Goal: Task Accomplishment & Management: Use online tool/utility

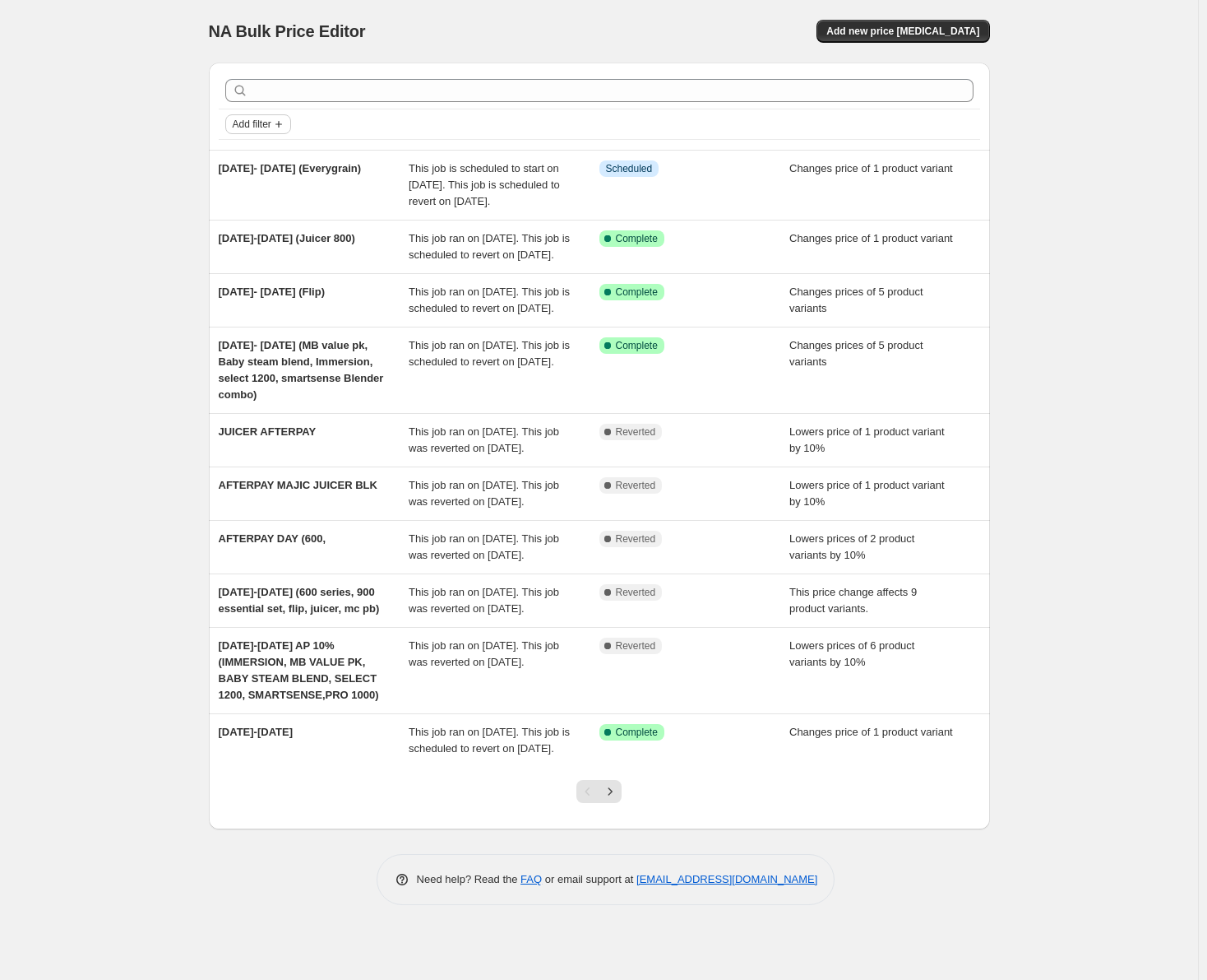
click at [271, 121] on span "Add filter" at bounding box center [252, 124] width 39 height 13
click at [265, 153] on span "Job status" at bounding box center [263, 157] width 48 height 12
click at [247, 208] on input "In progress" at bounding box center [246, 205] width 13 height 13
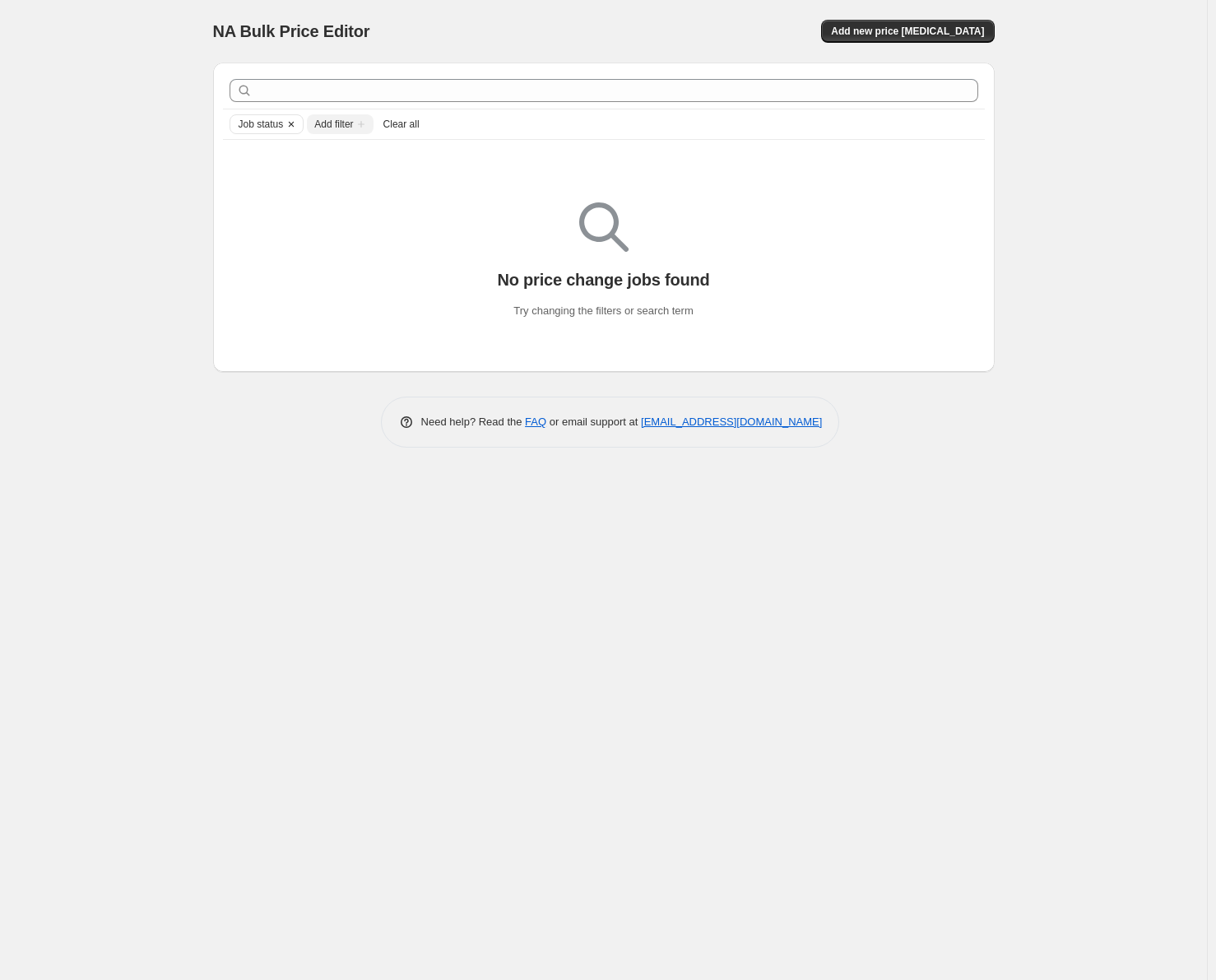
click at [289, 123] on icon "Clear" at bounding box center [292, 124] width 5 height 5
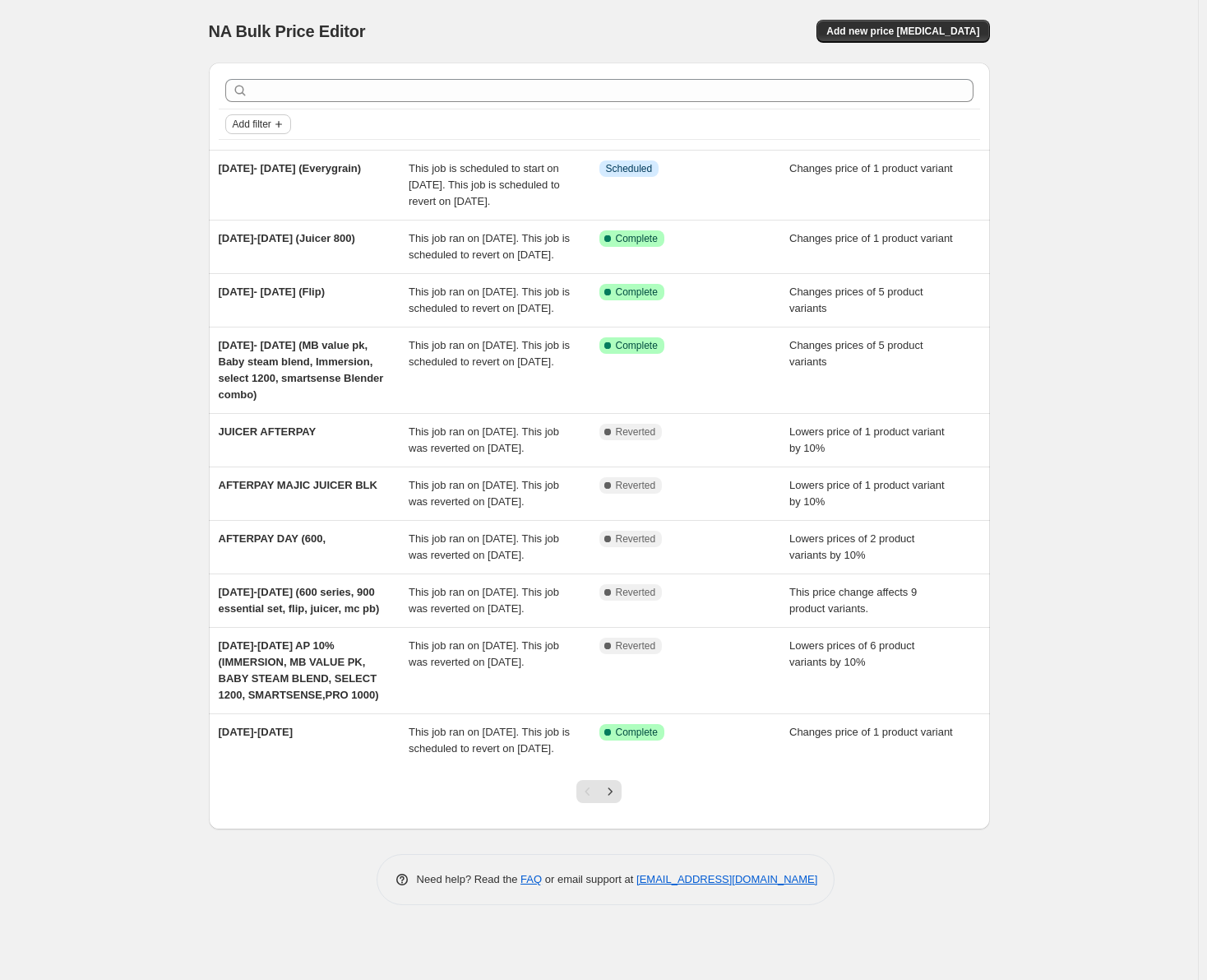
click at [271, 125] on span "Add filter" at bounding box center [252, 124] width 39 height 13
click at [271, 151] on span "Job status" at bounding box center [263, 157] width 48 height 12
click at [292, 204] on span "In progress" at bounding box center [287, 205] width 53 height 12
click at [253, 204] on input "In progress" at bounding box center [246, 205] width 13 height 13
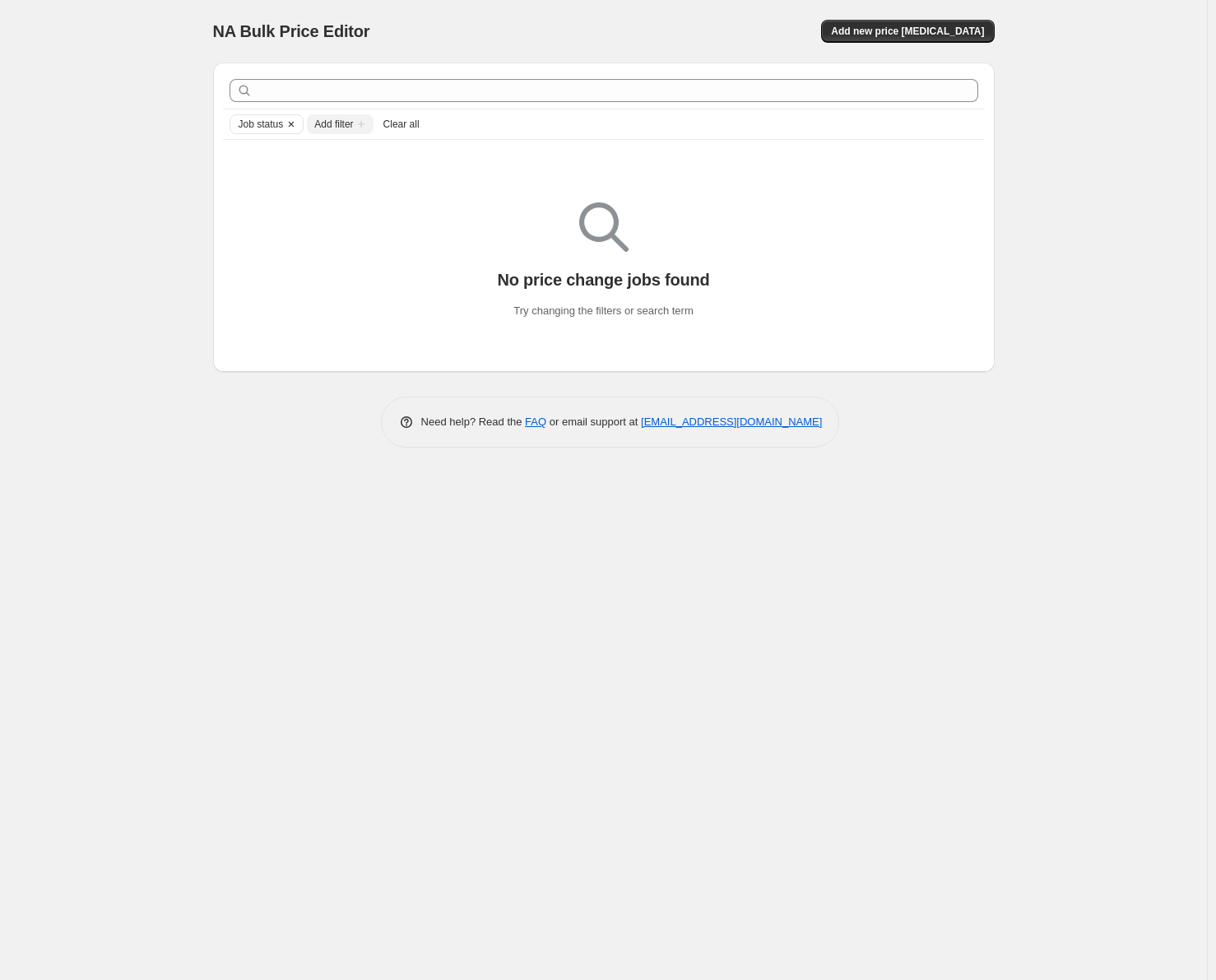
click at [290, 125] on icon "Clear" at bounding box center [292, 124] width 5 height 5
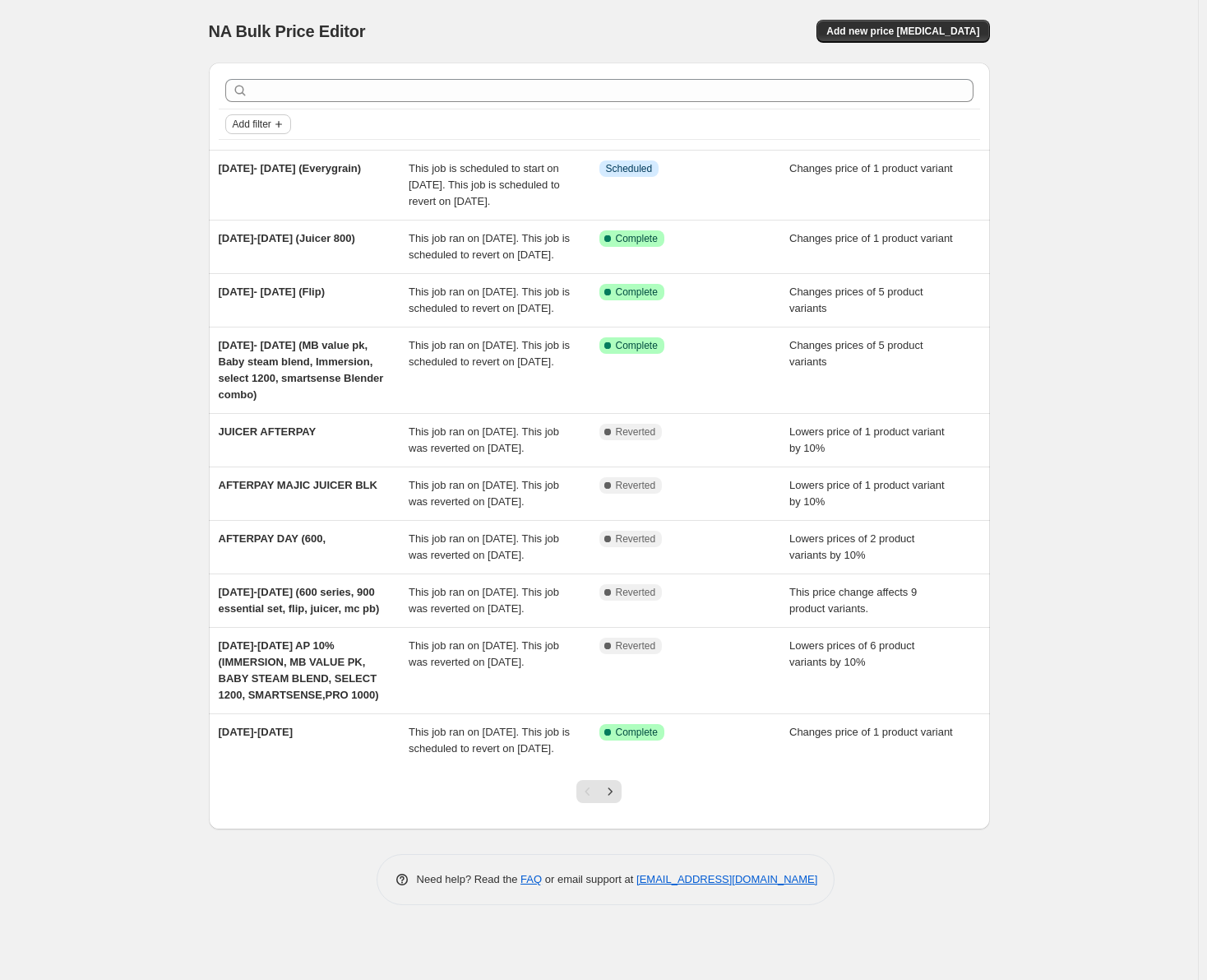
click at [283, 123] on icon "Add filter" at bounding box center [278, 124] width 13 height 13
click at [271, 151] on span "Job status" at bounding box center [263, 157] width 48 height 12
click at [252, 181] on input "Queued" at bounding box center [246, 182] width 13 height 13
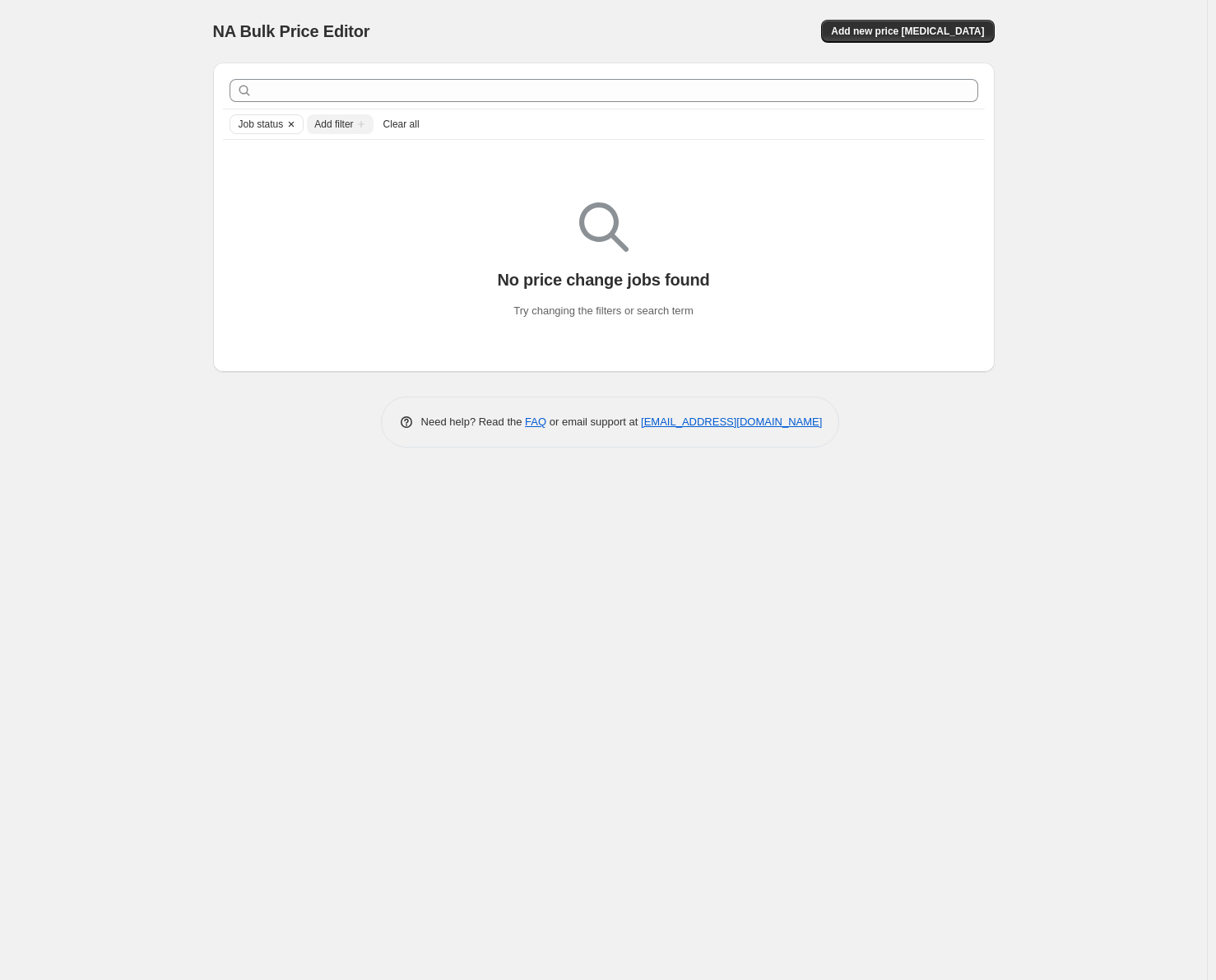
click at [288, 128] on icon "Clear" at bounding box center [291, 124] width 13 height 13
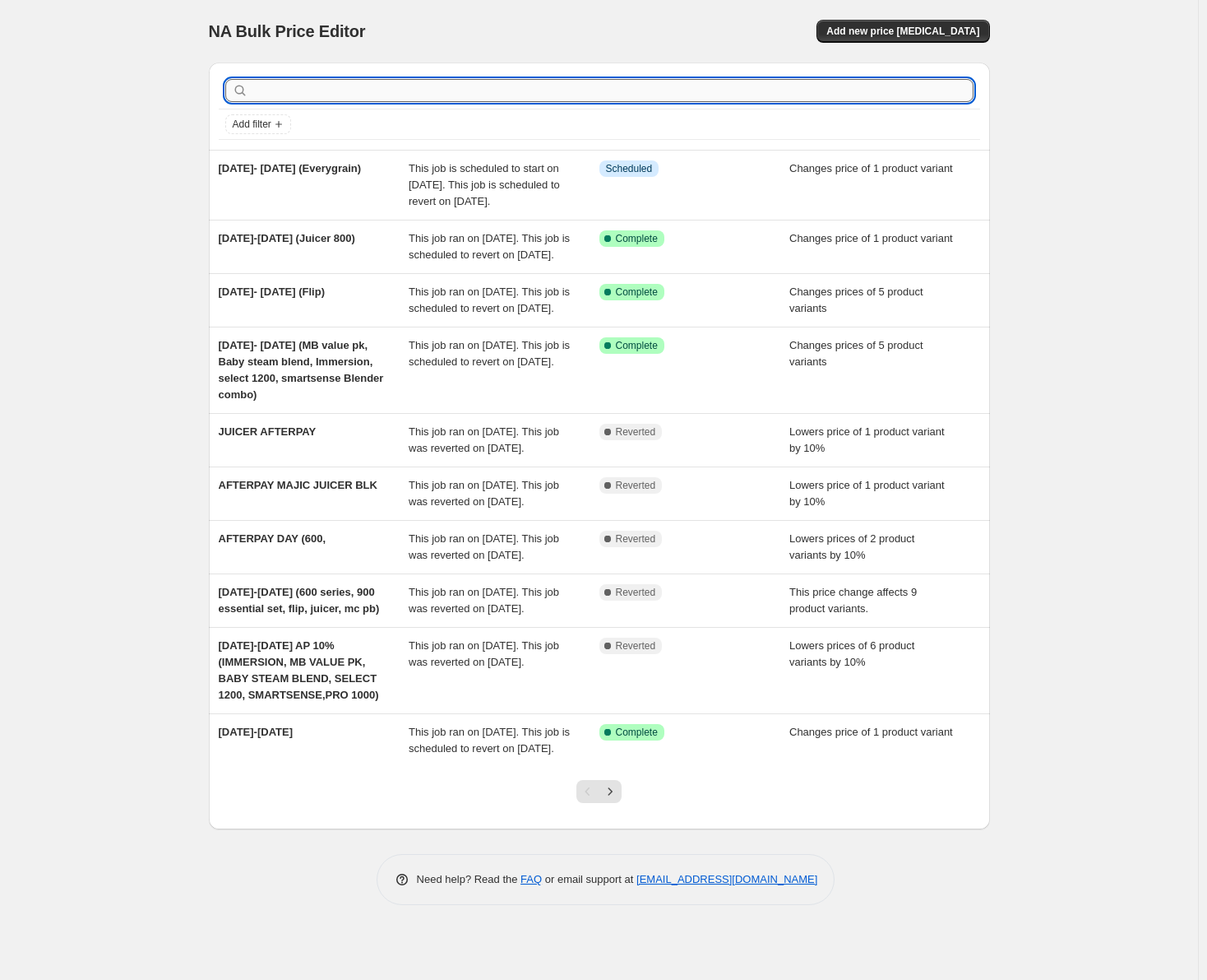
click at [289, 84] on input "text" at bounding box center [613, 90] width 722 height 23
type input "j"
click at [296, 97] on input "text" at bounding box center [613, 90] width 722 height 23
type input "combo"
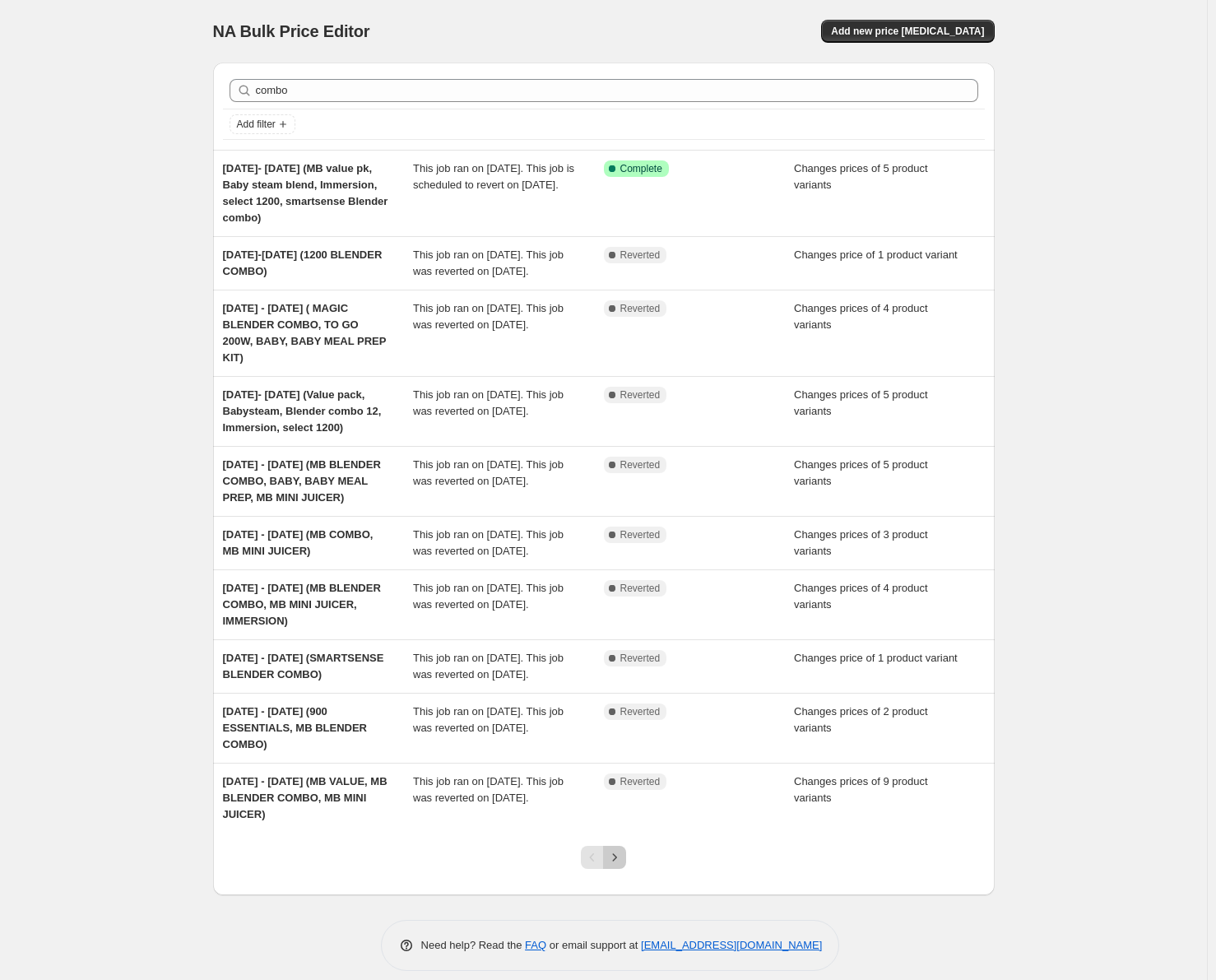
click at [613, 849] on icon "Next" at bounding box center [614, 857] width 16 height 16
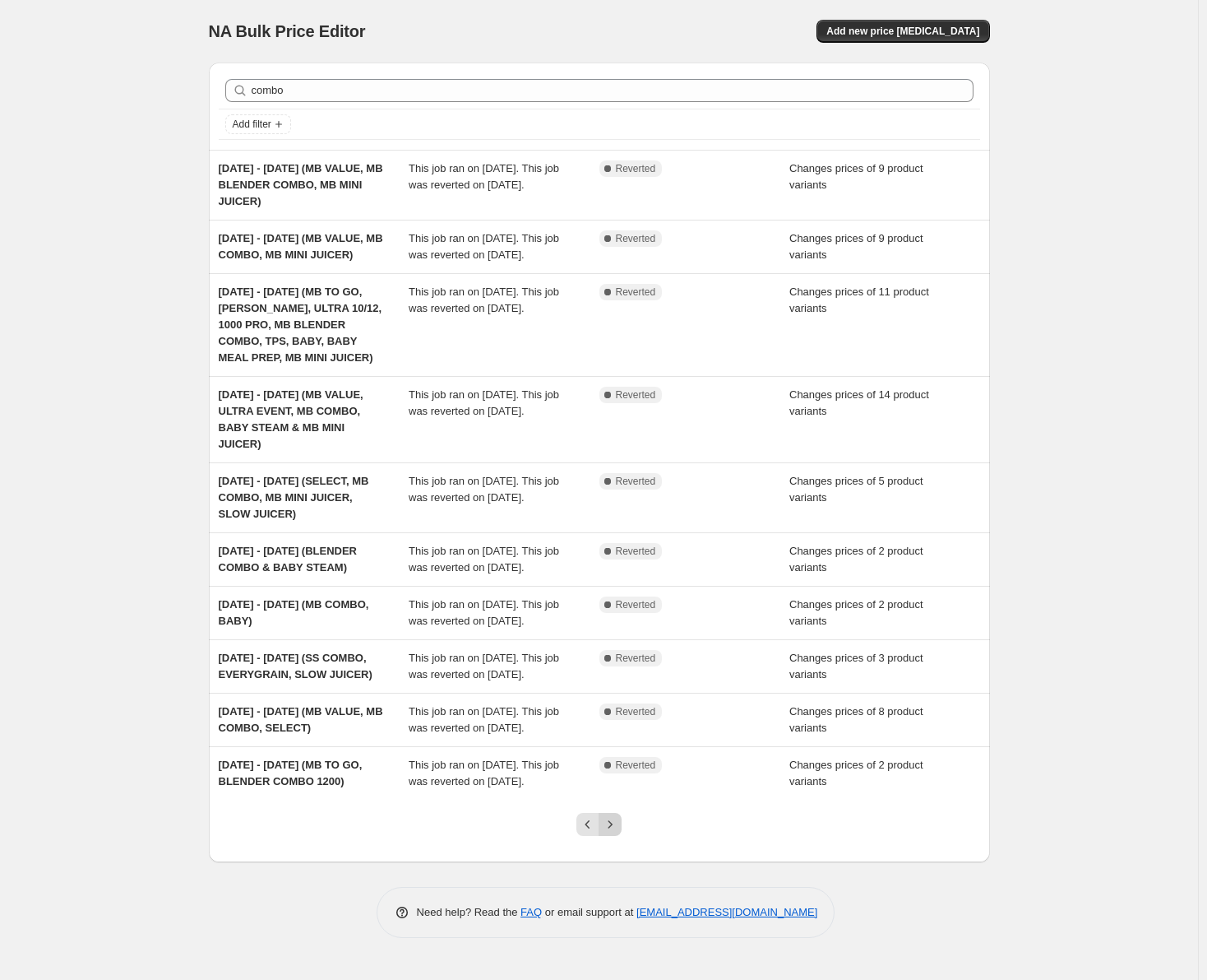
click at [613, 832] on icon "Next" at bounding box center [610, 823] width 16 height 16
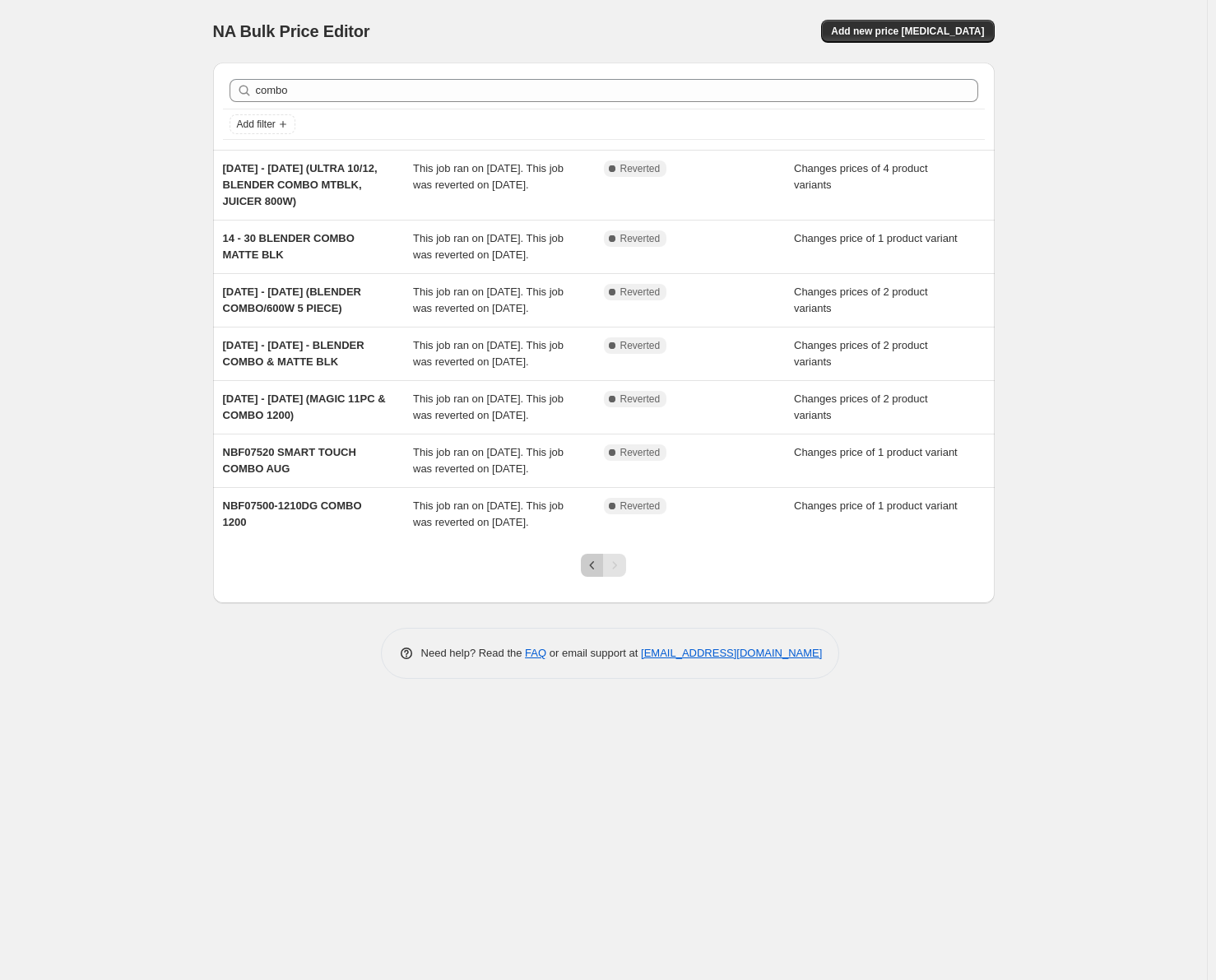
click at [589, 573] on icon "Previous" at bounding box center [592, 564] width 16 height 16
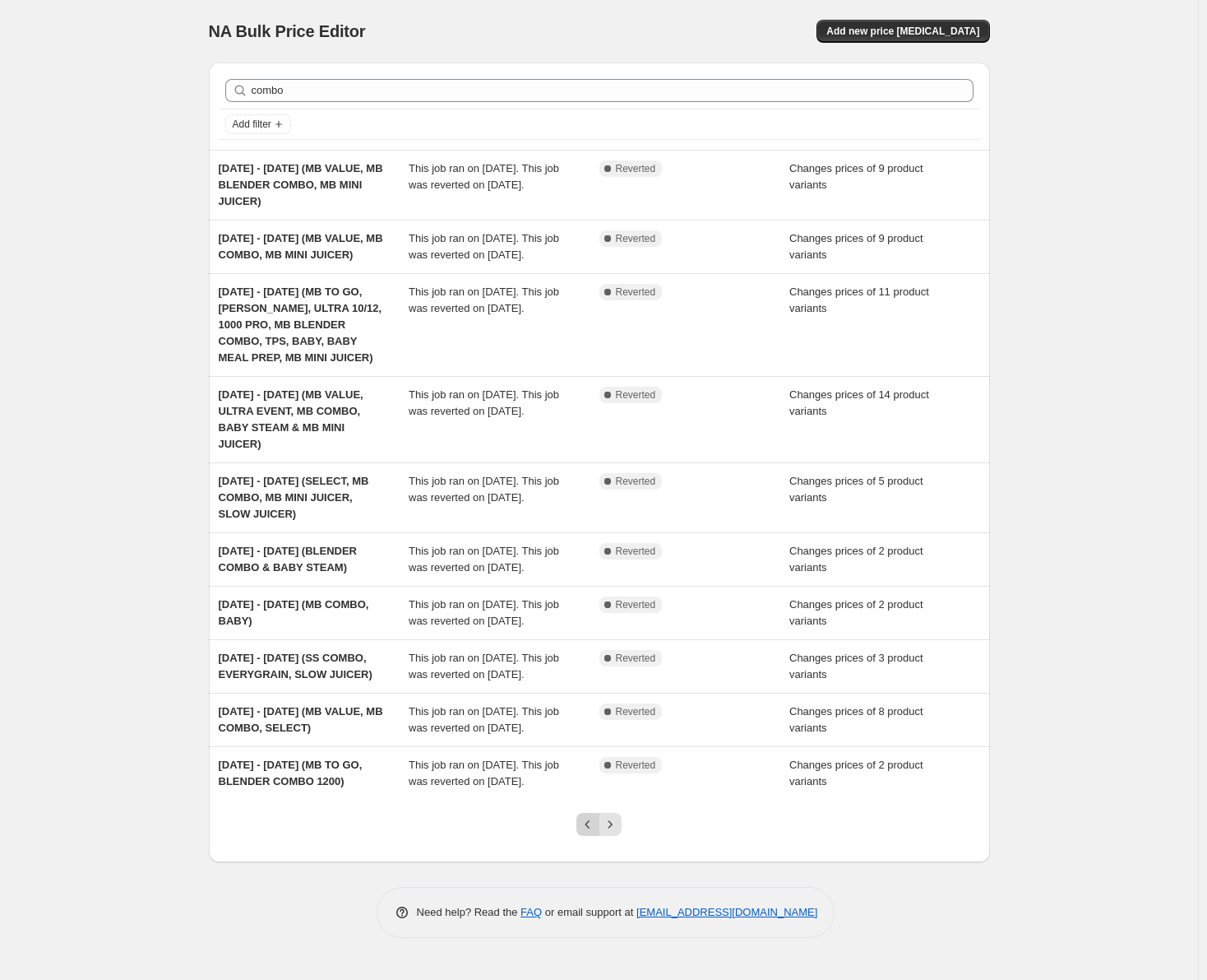
click at [588, 832] on icon "Previous" at bounding box center [588, 823] width 16 height 16
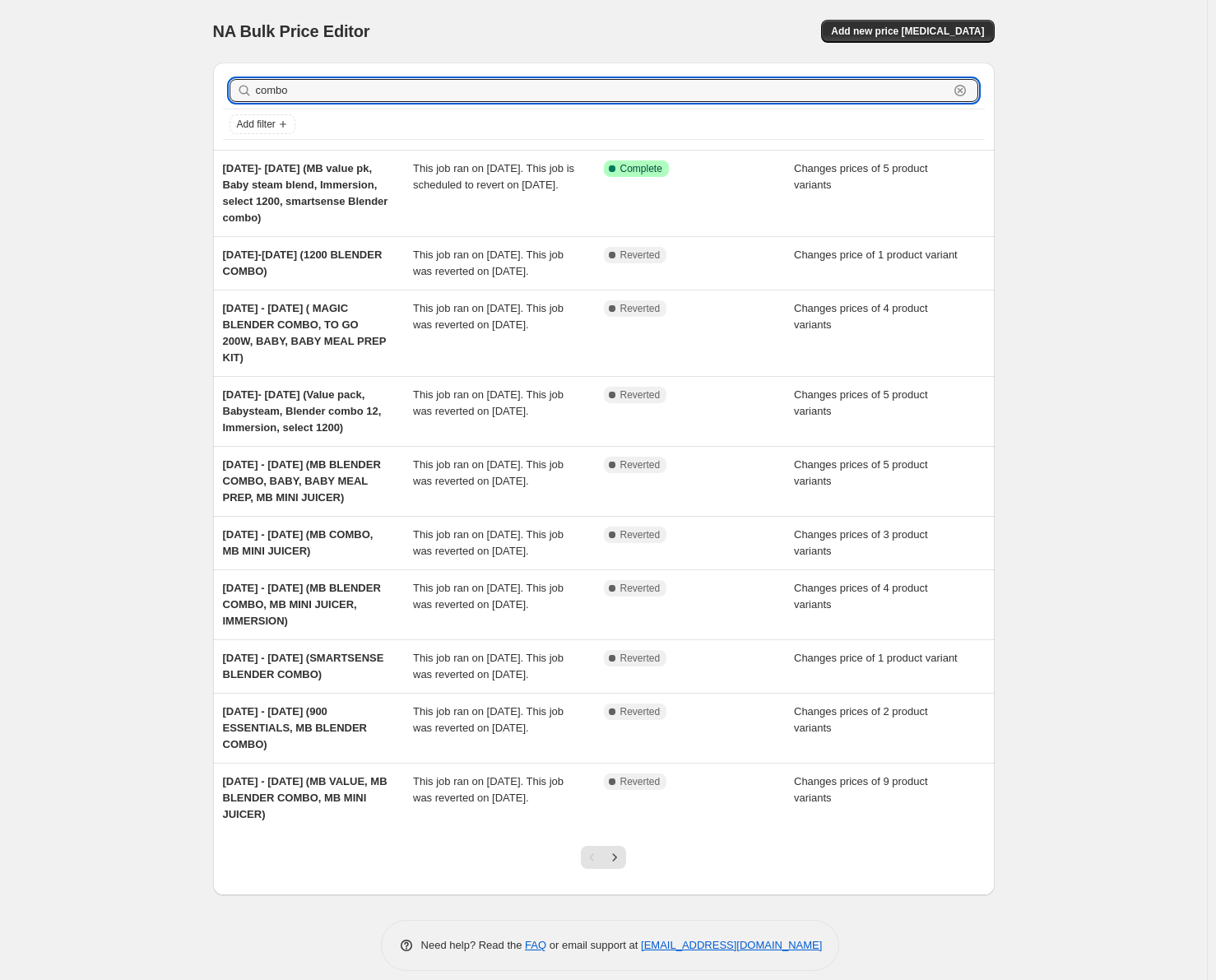
drag, startPoint x: 314, startPoint y: 89, endPoint x: 229, endPoint y: 89, distance: 85.0
click at [230, 89] on div "combo Clear" at bounding box center [604, 90] width 749 height 23
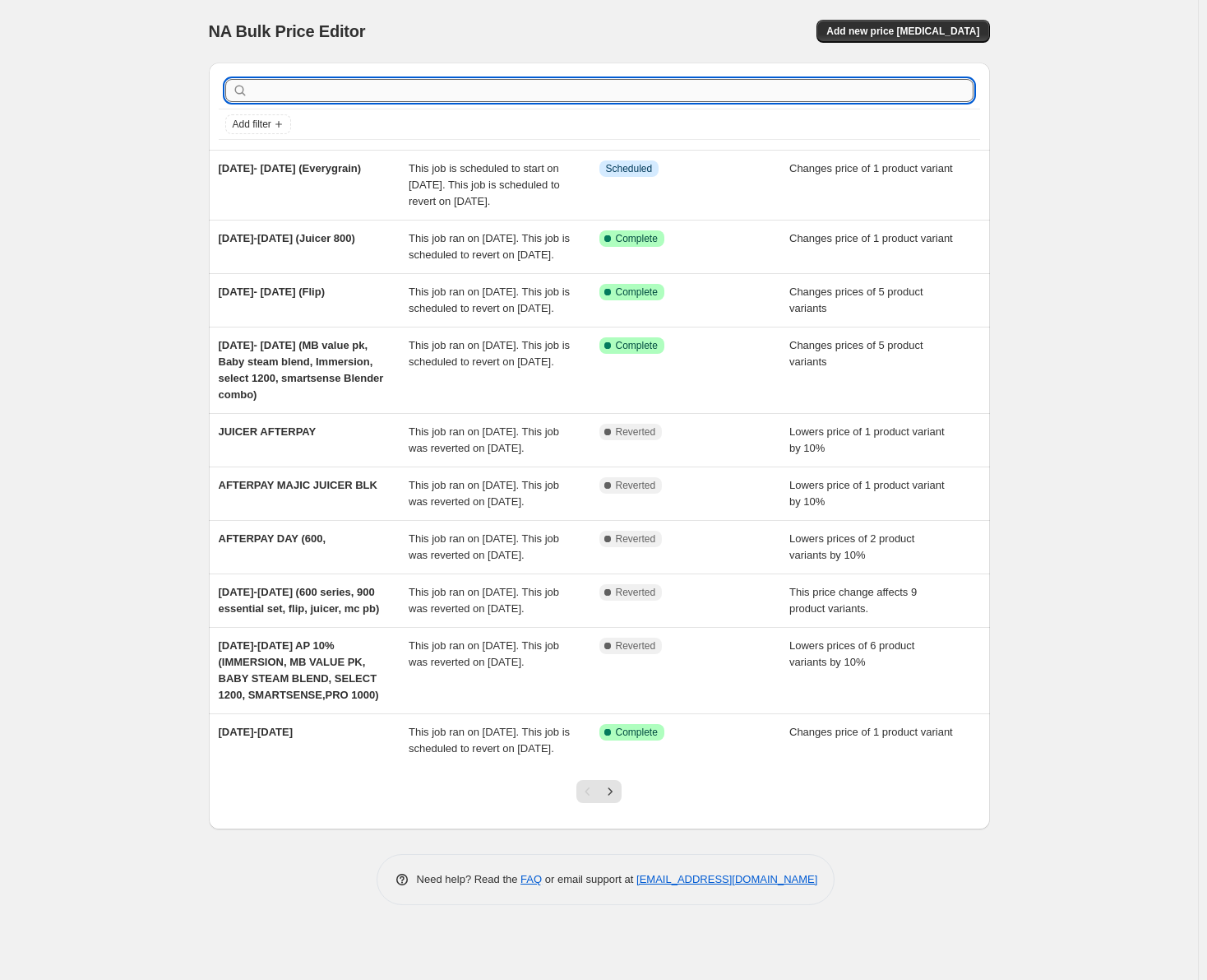
click at [466, 81] on input "text" at bounding box center [613, 90] width 722 height 23
paste input "Magic Bullet Combo Blender & Mini Juicer"
type input "Magic Bullet Combo Blender & Mini Juicer"
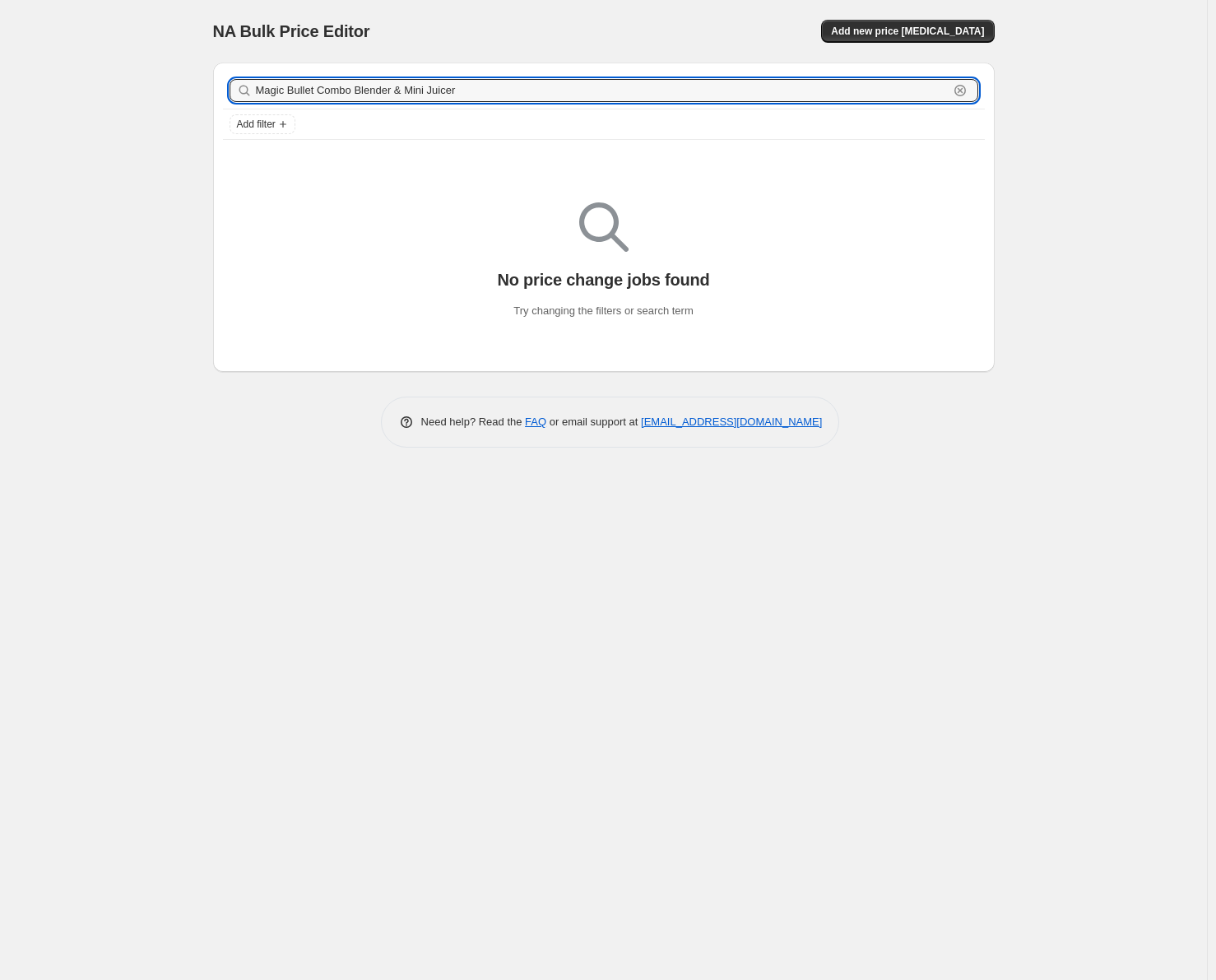
drag, startPoint x: 460, startPoint y: 92, endPoint x: 78, endPoint y: 20, distance: 388.7
click at [78, 20] on div "NA Bulk Price Editor. This page is ready NA Bulk Price Editor Add new price [ME…" at bounding box center [603, 490] width 1207 height 980
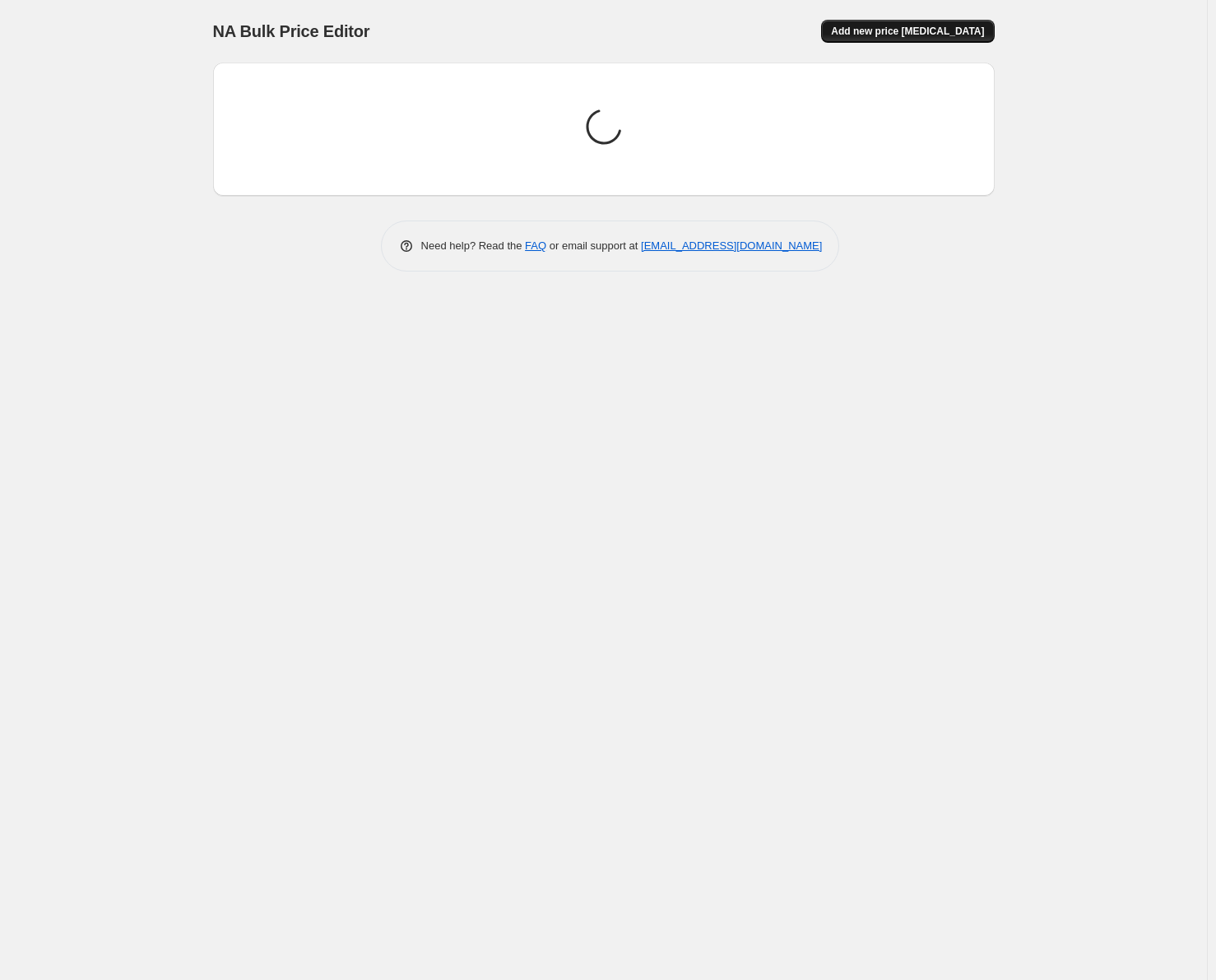
click at [926, 38] on button "Add new price [MEDICAL_DATA]" at bounding box center [907, 31] width 173 height 23
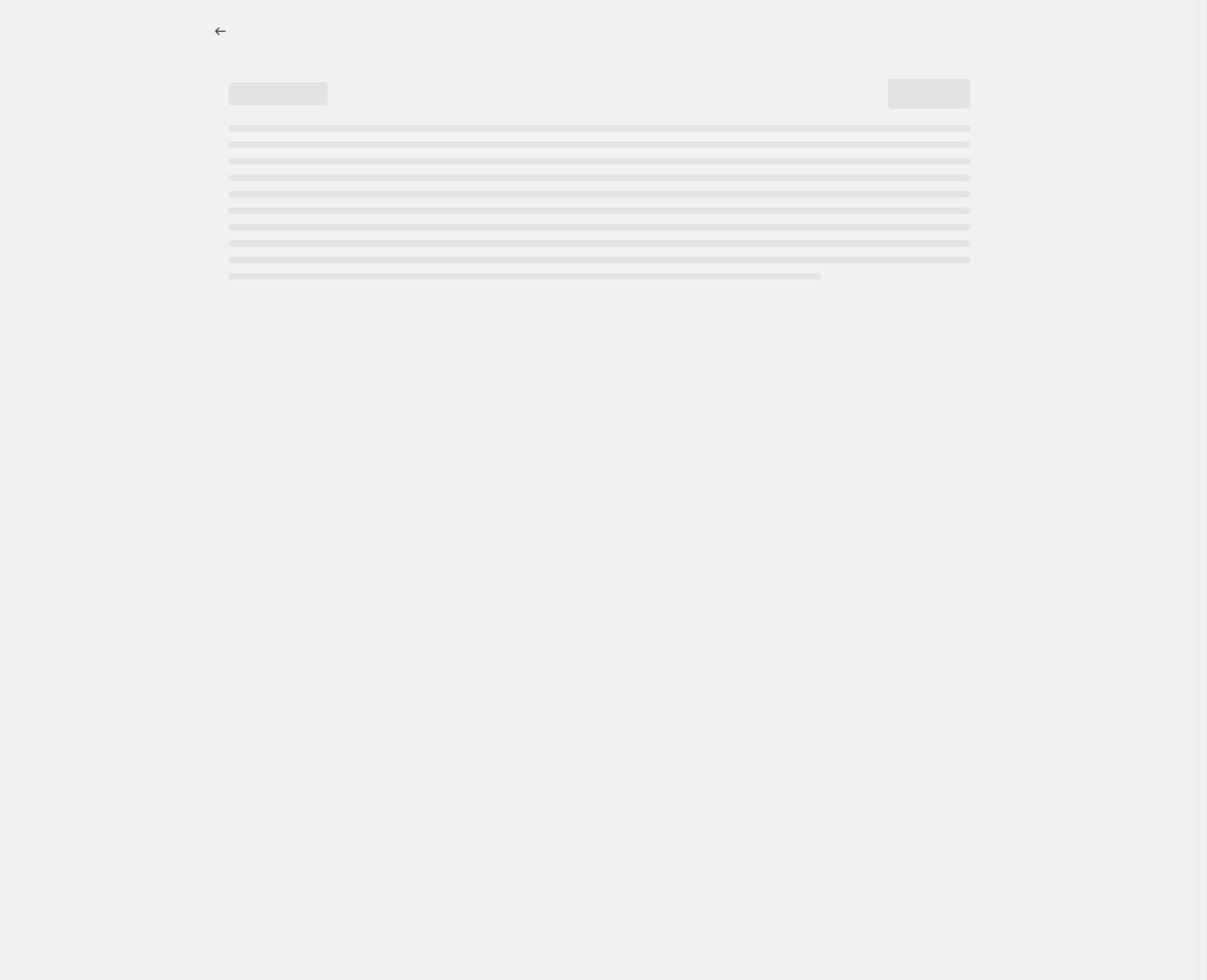
select select "percentage"
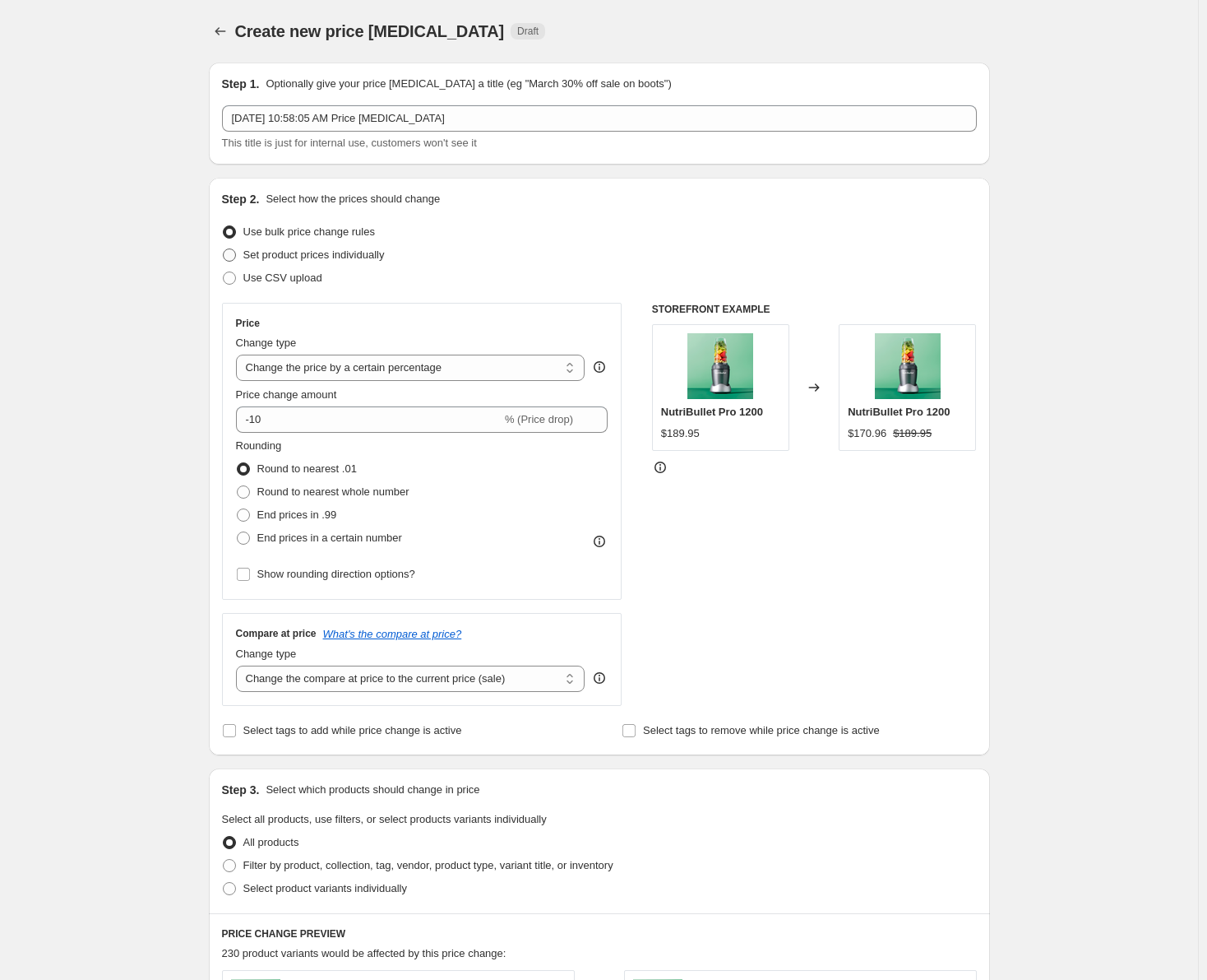
click at [311, 258] on span "Set product prices individually" at bounding box center [314, 255] width 141 height 12
click at [224, 250] on input "Set product prices individually" at bounding box center [223, 249] width 1 height 1
radio input "true"
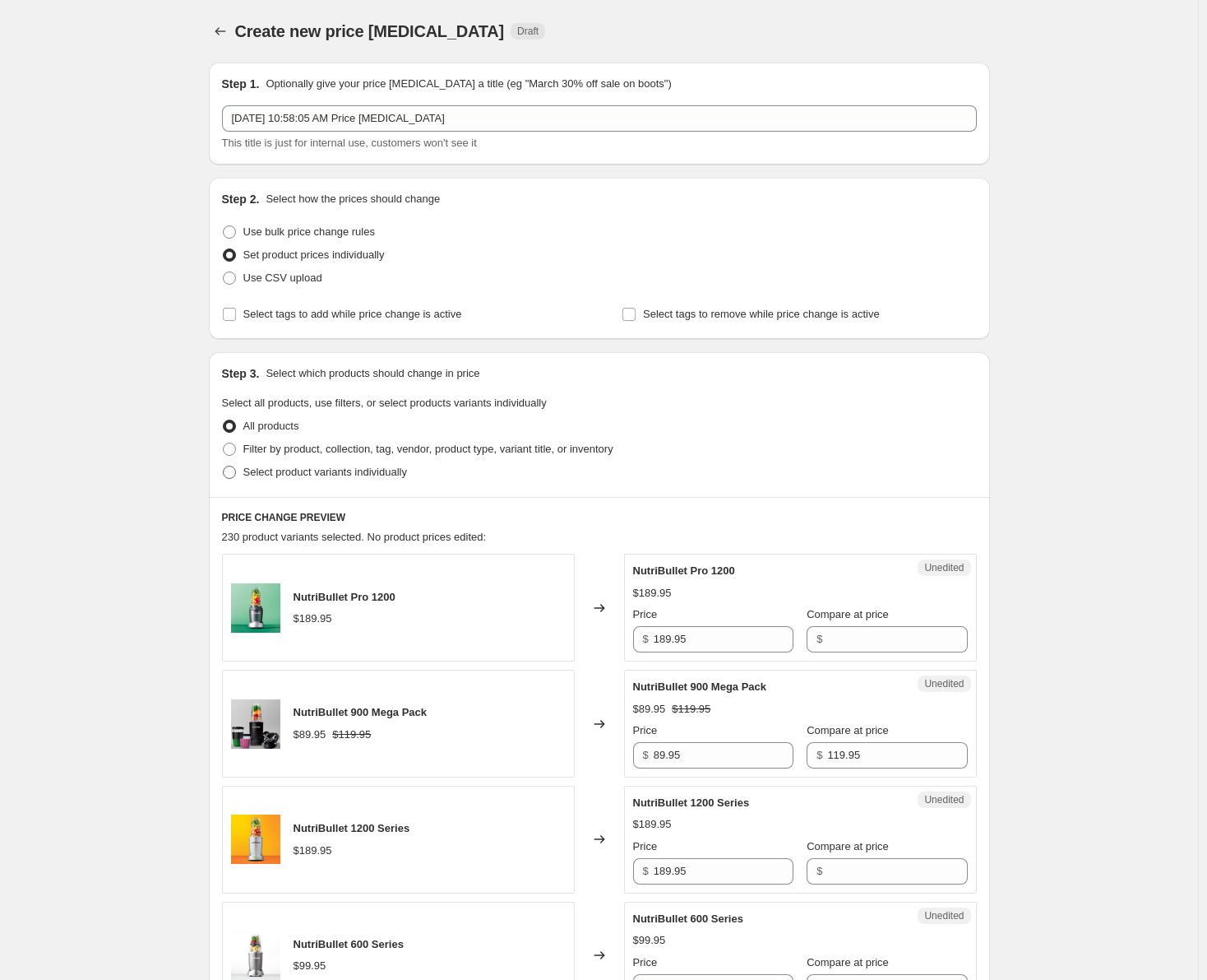
click at [368, 465] on span "Select product variants individually" at bounding box center [325, 472] width 163 height 12
click at [224, 465] on input "Select product variants individually" at bounding box center [223, 465] width 1 height 1
radio input "true"
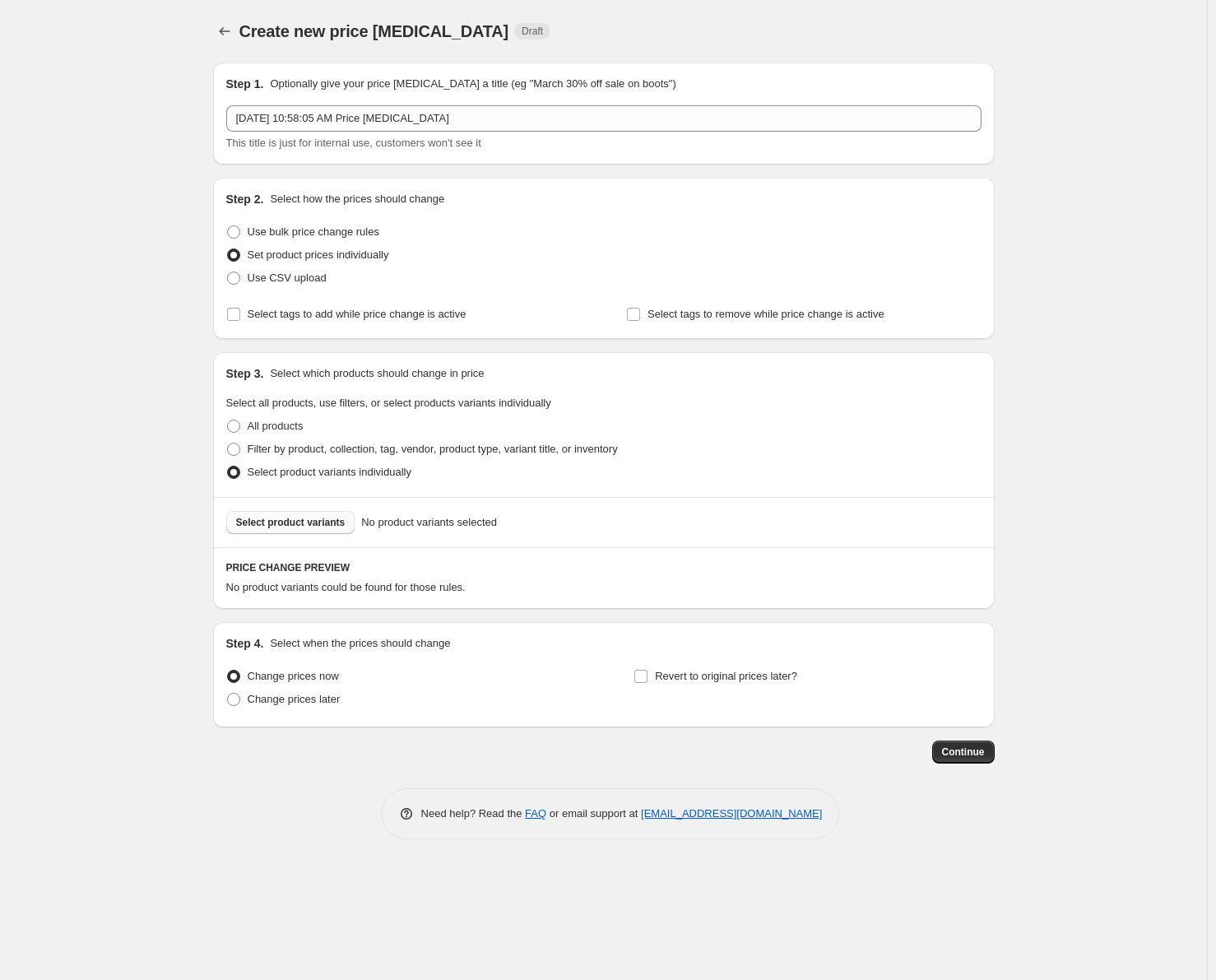
click at [317, 522] on span "Select product variants" at bounding box center [290, 521] width 109 height 13
click at [220, 21] on button "Price change jobs" at bounding box center [225, 31] width 23 height 23
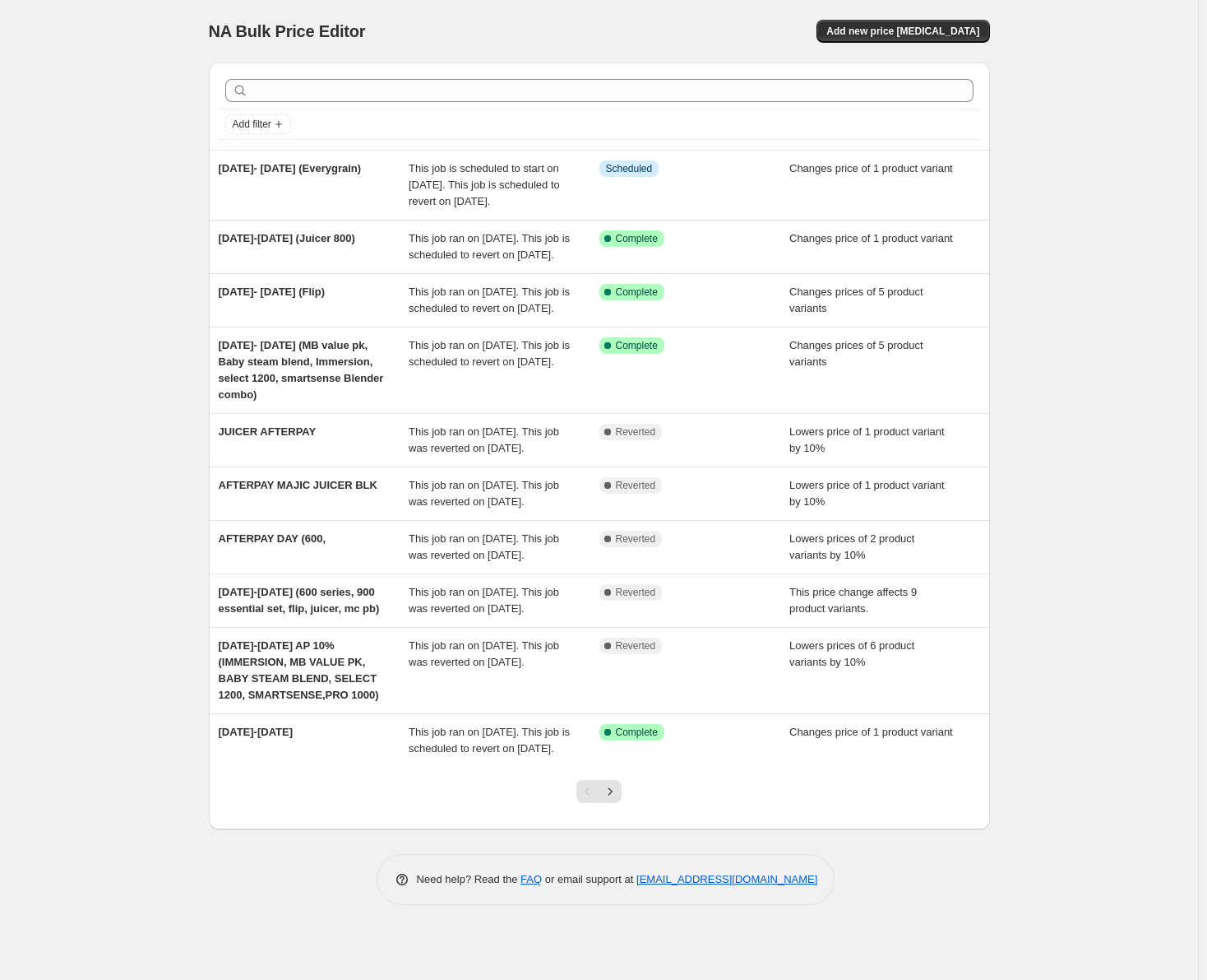
click at [286, 77] on div at bounding box center [599, 90] width 761 height 36
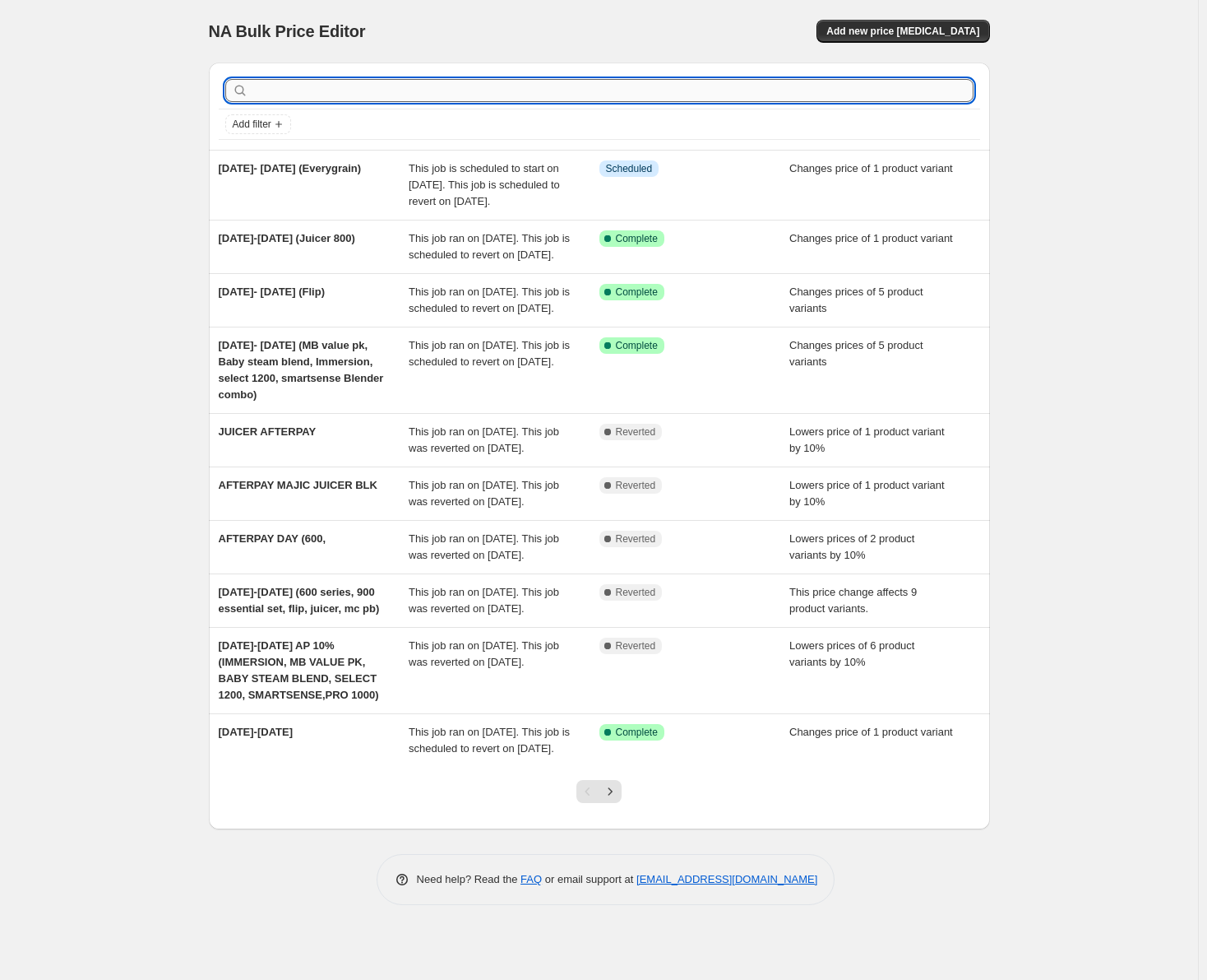
click at [290, 83] on input "text" at bounding box center [613, 90] width 722 height 23
type input "mini juicer"
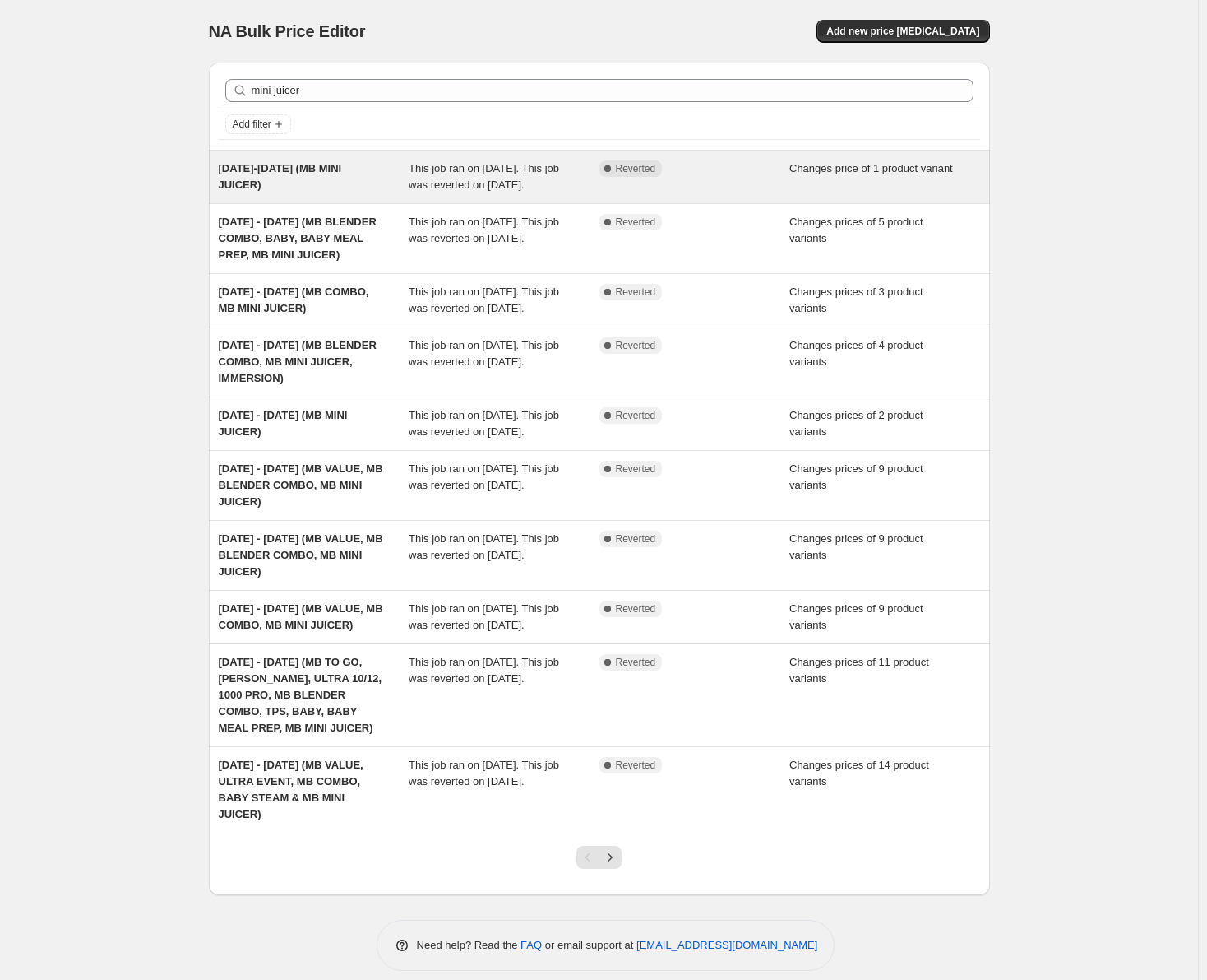
drag, startPoint x: 397, startPoint y: 185, endPoint x: 448, endPoint y: 179, distance: 51.4
click at [448, 179] on span "This job ran on [DATE]. This job was reverted on [DATE]." at bounding box center [483, 176] width 151 height 28
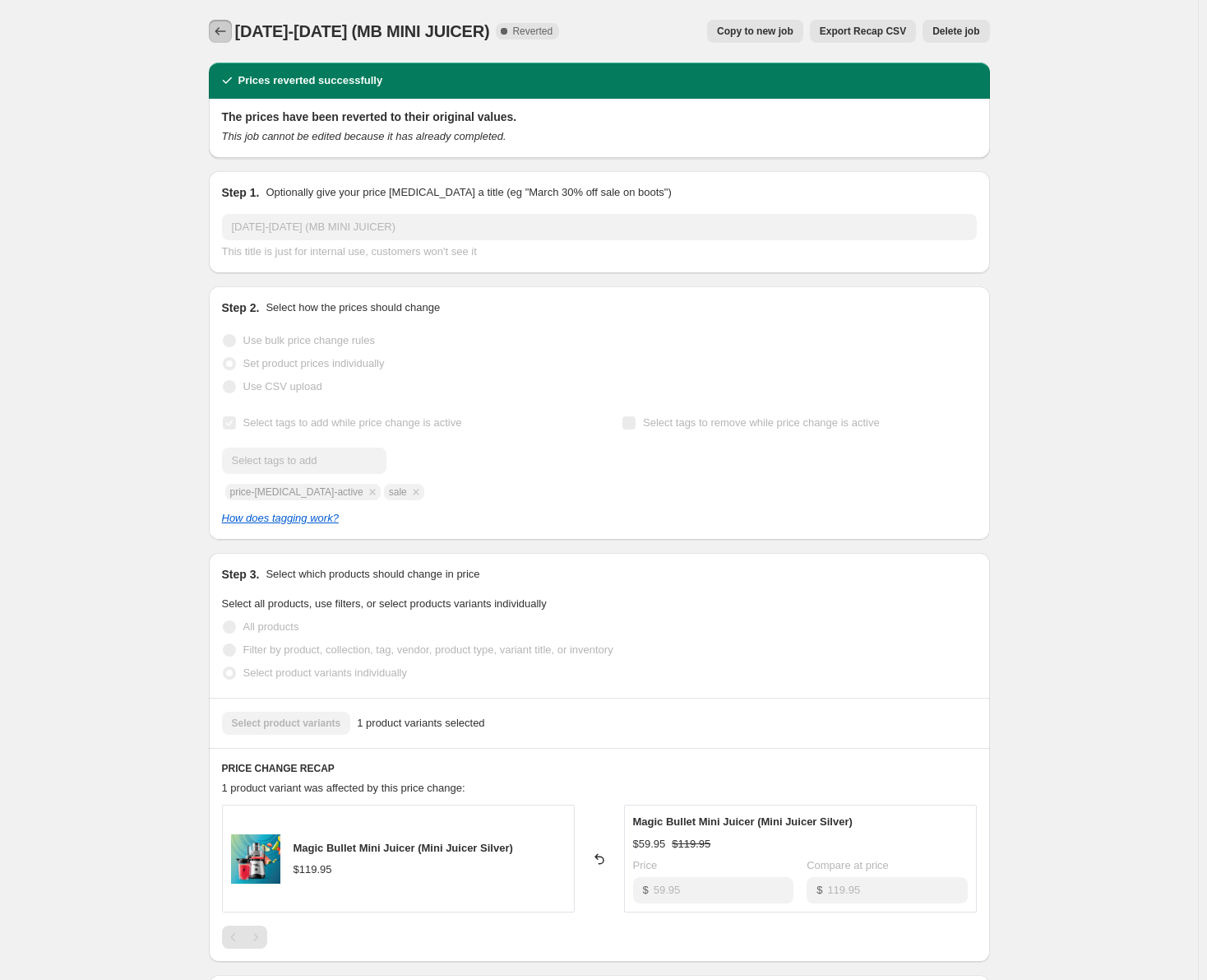
click at [229, 31] on icon "Price change jobs" at bounding box center [220, 31] width 16 height 16
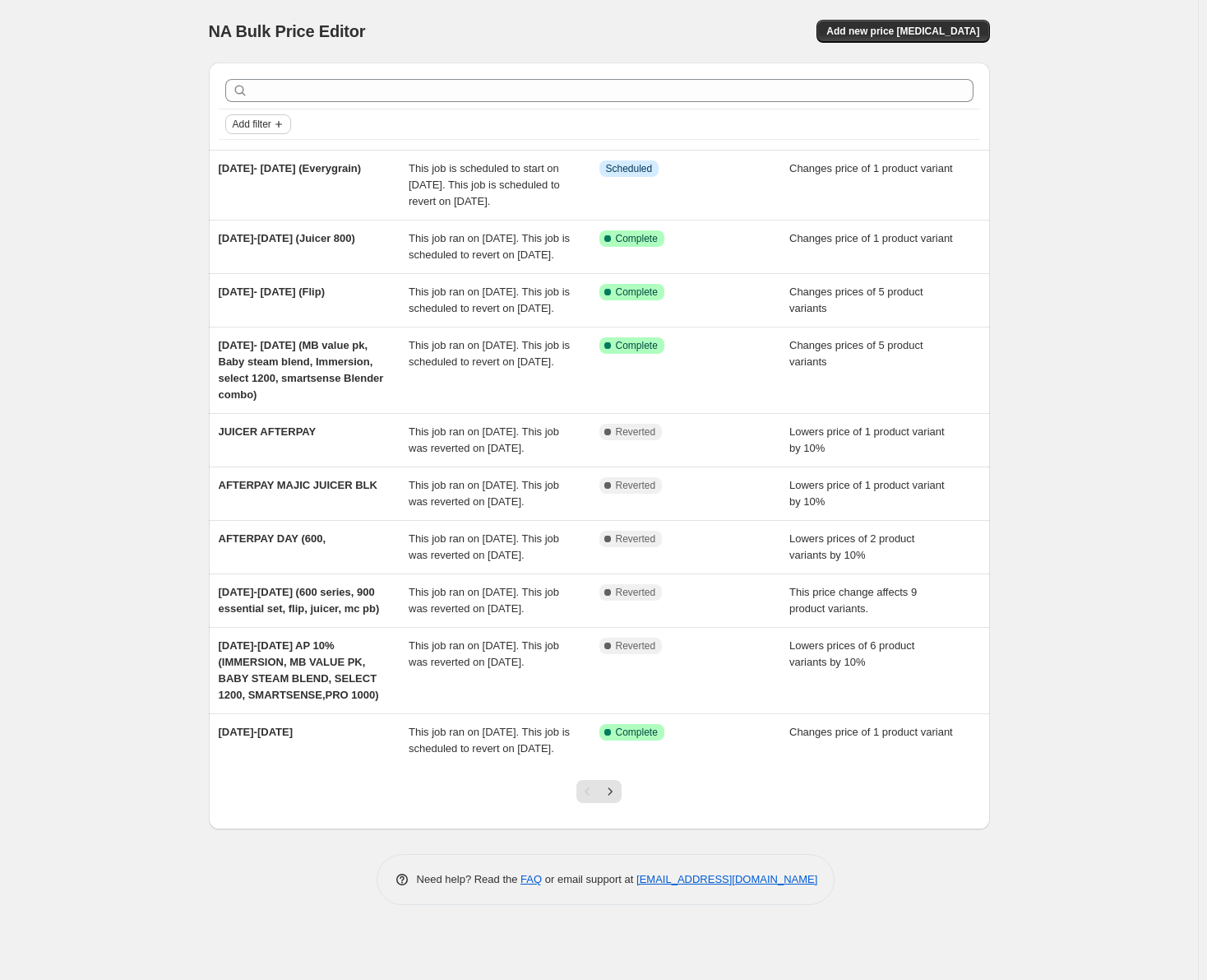
click at [268, 120] on span "Add filter" at bounding box center [252, 124] width 39 height 13
click at [263, 151] on span "Job status" at bounding box center [263, 157] width 48 height 12
click at [277, 210] on span "In progress" at bounding box center [287, 205] width 53 height 12
click at [253, 210] on input "In progress" at bounding box center [246, 205] width 13 height 13
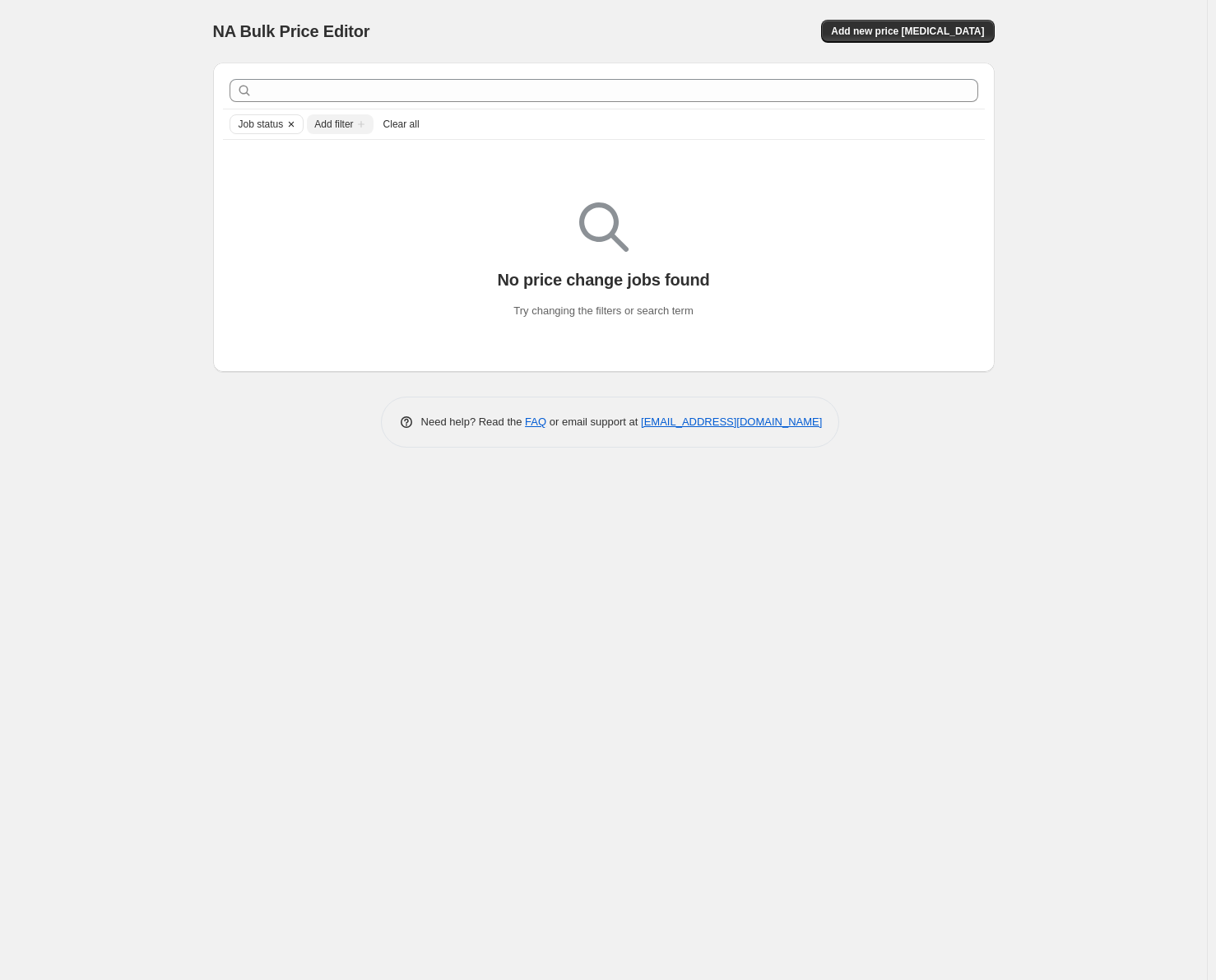
click at [283, 126] on button "Clear" at bounding box center [291, 124] width 16 height 18
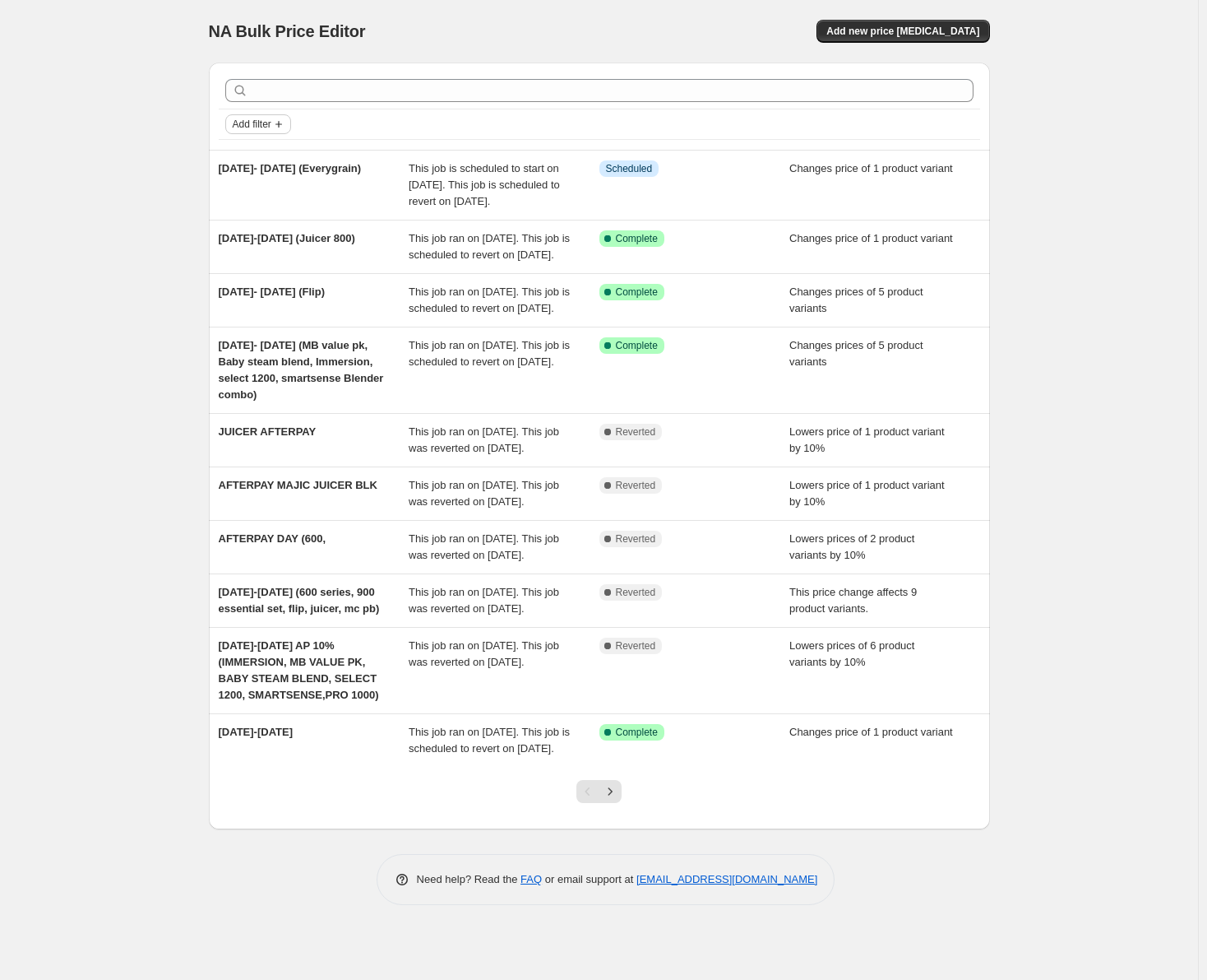
click at [271, 126] on span "Add filter" at bounding box center [252, 124] width 39 height 13
click at [273, 153] on span "Job status" at bounding box center [263, 157] width 48 height 12
click at [240, 231] on input "Complete" at bounding box center [246, 228] width 13 height 13
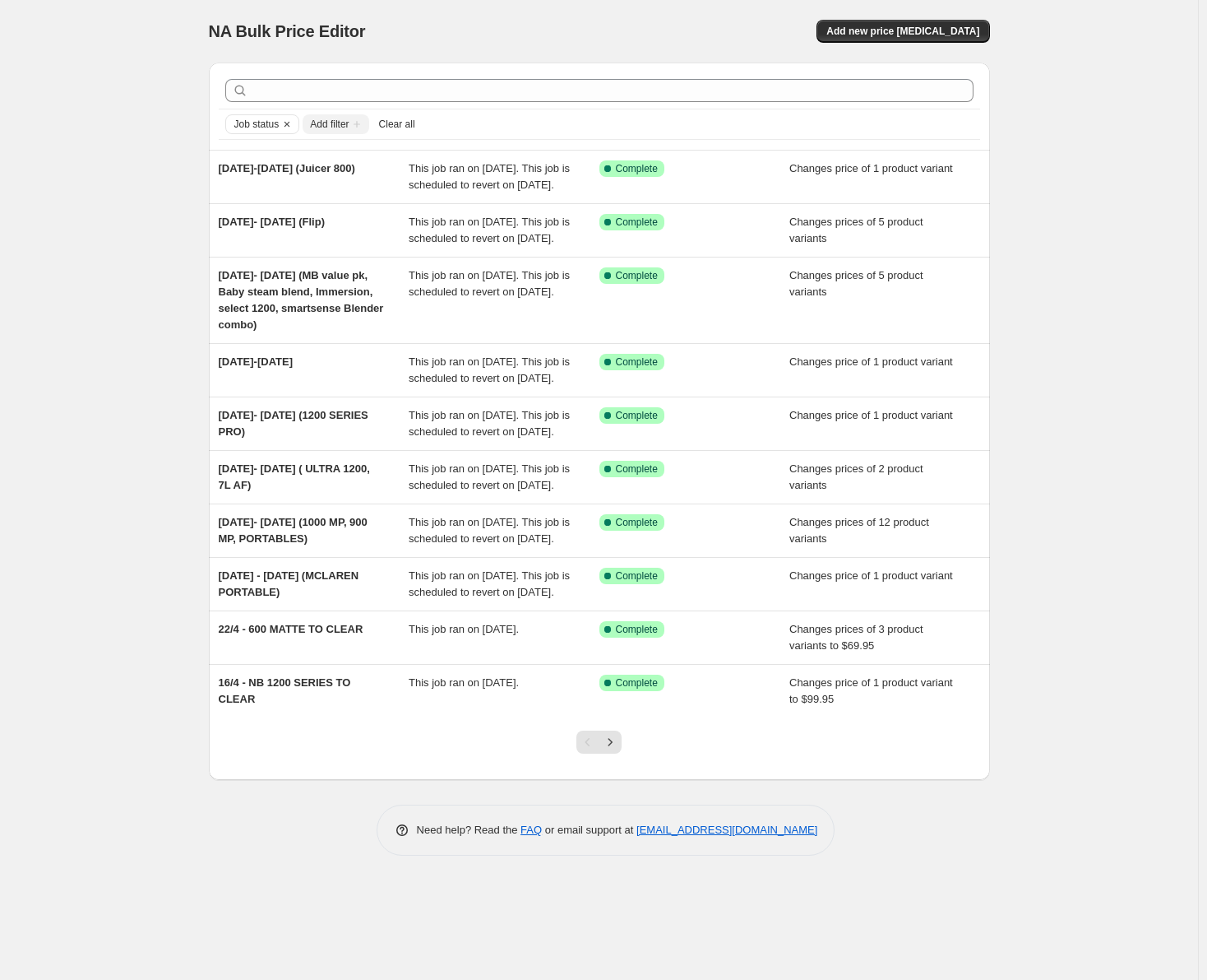
click at [139, 369] on div "NA Bulk Price Editor. This page is ready NA Bulk Price Editor Add new price [ME…" at bounding box center [599, 490] width 1198 height 980
click at [613, 750] on icon "Next" at bounding box center [610, 742] width 16 height 16
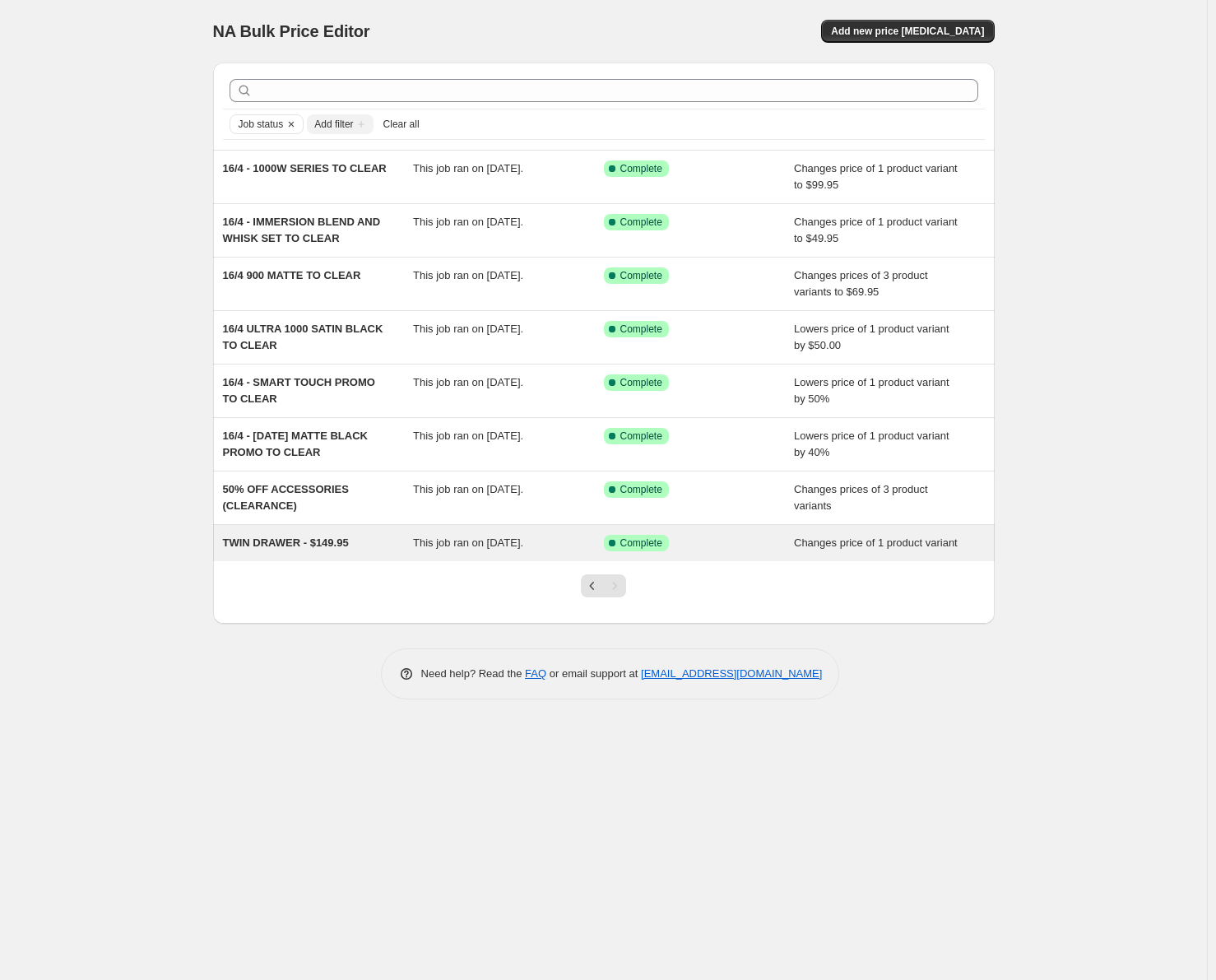
click at [282, 547] on span "TWIN DRAWER - $149.95" at bounding box center [286, 542] width 126 height 12
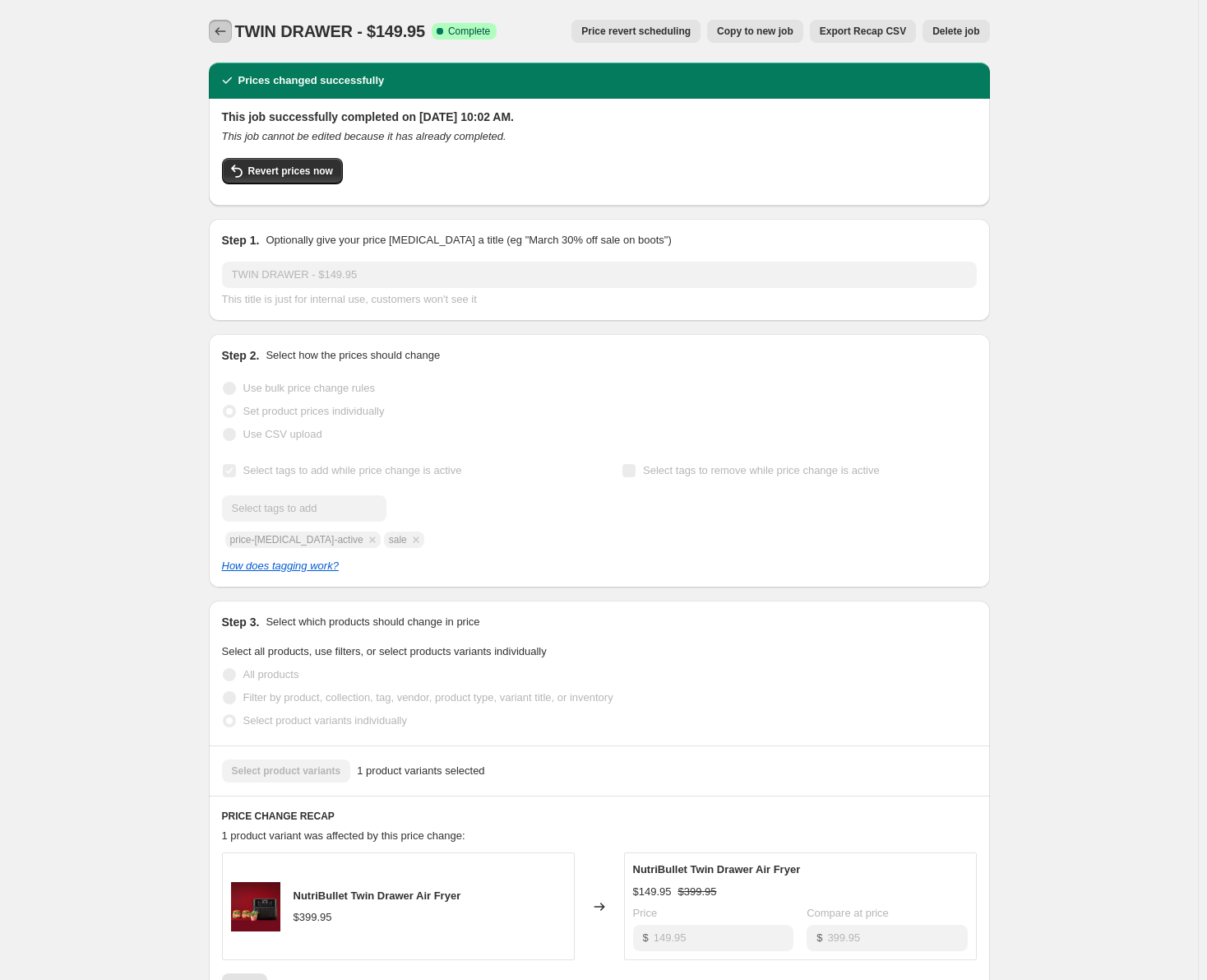
click at [225, 32] on icon "Price change jobs" at bounding box center [220, 31] width 16 height 16
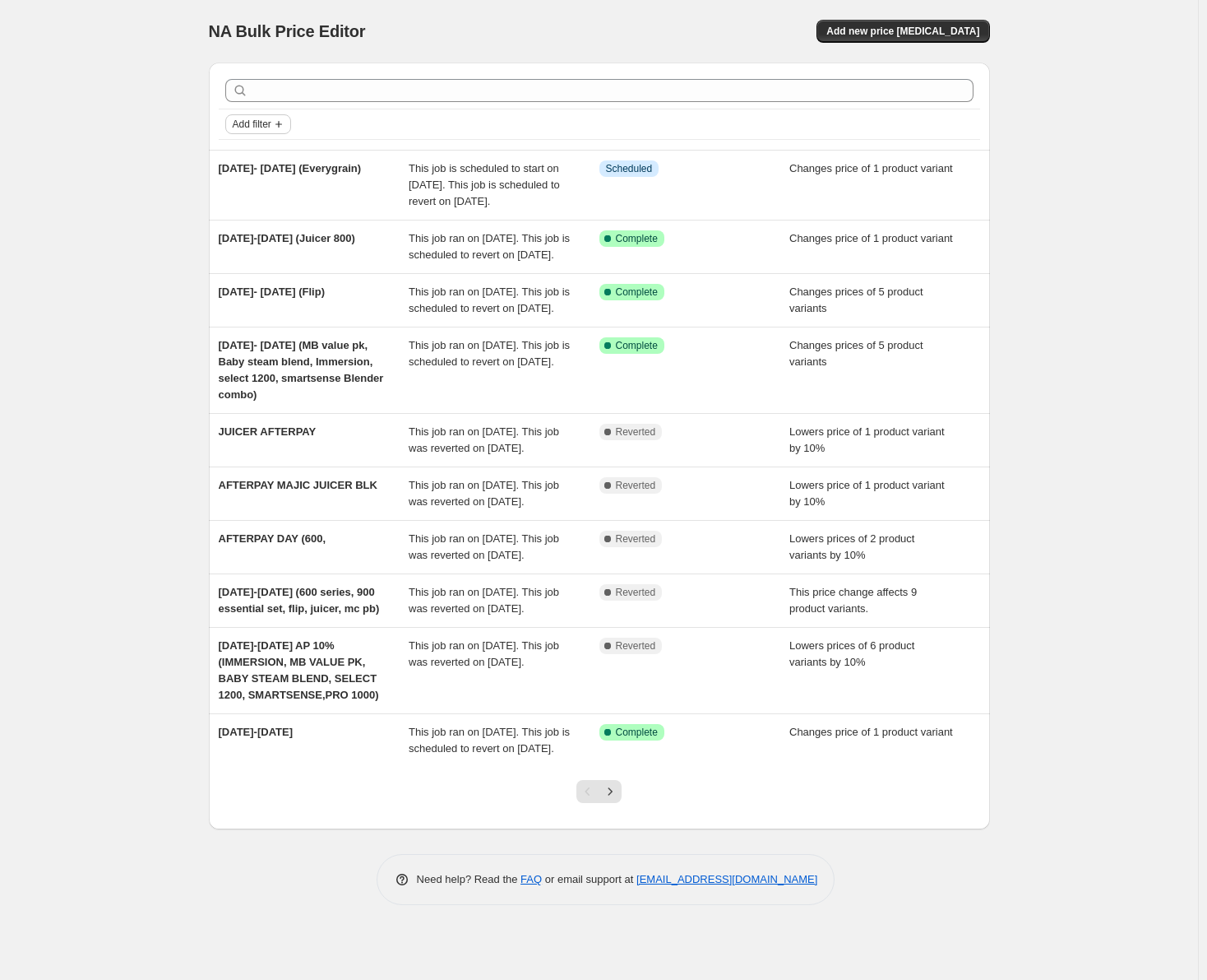
click at [265, 126] on span "Add filter" at bounding box center [252, 124] width 39 height 13
click at [267, 157] on span "Job status" at bounding box center [263, 157] width 48 height 12
click at [244, 228] on input "Complete" at bounding box center [246, 228] width 13 height 13
checkbox input "true"
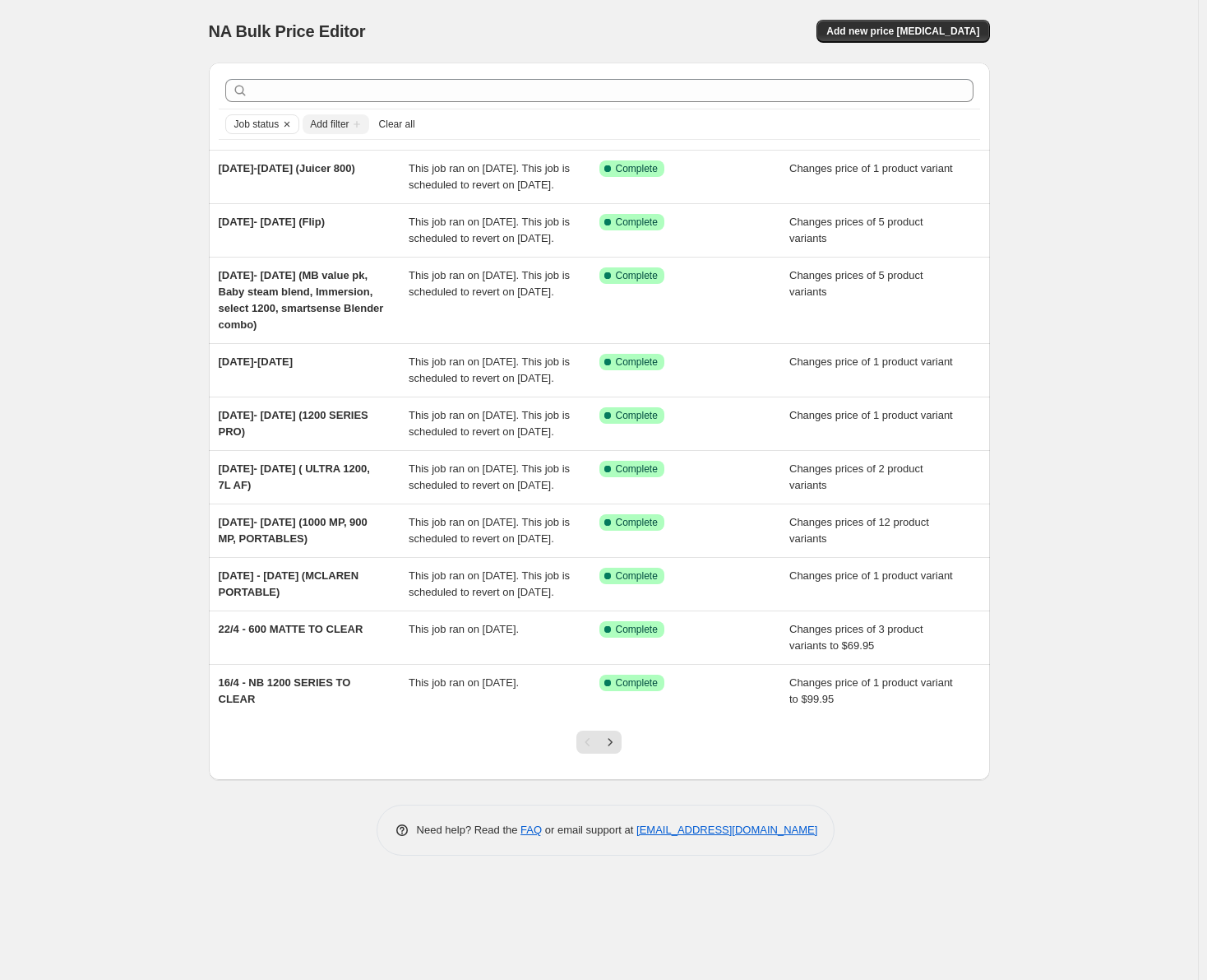
click at [617, 750] on icon "Next" at bounding box center [610, 742] width 16 height 16
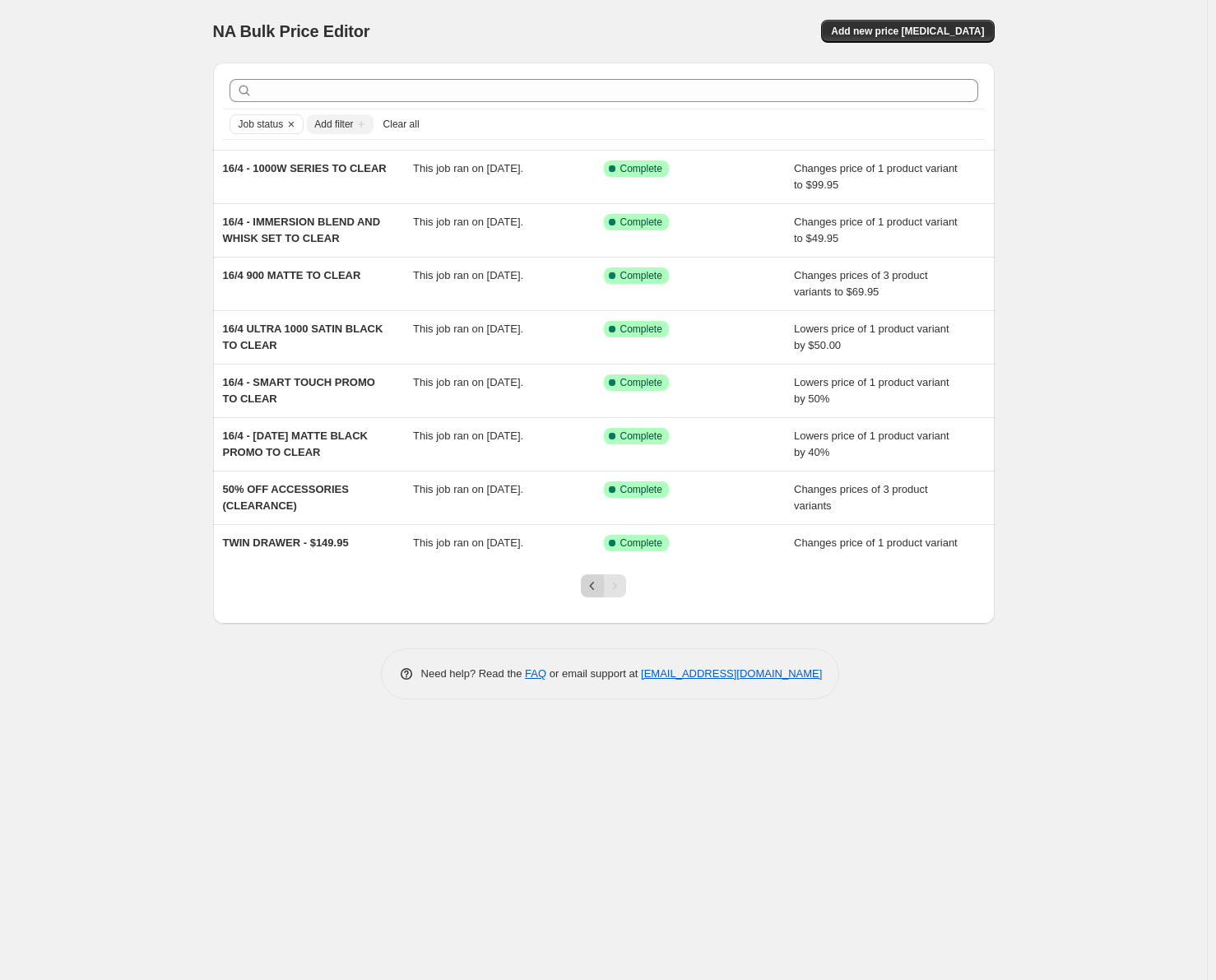
click at [593, 589] on icon "Previous" at bounding box center [592, 586] width 5 height 9
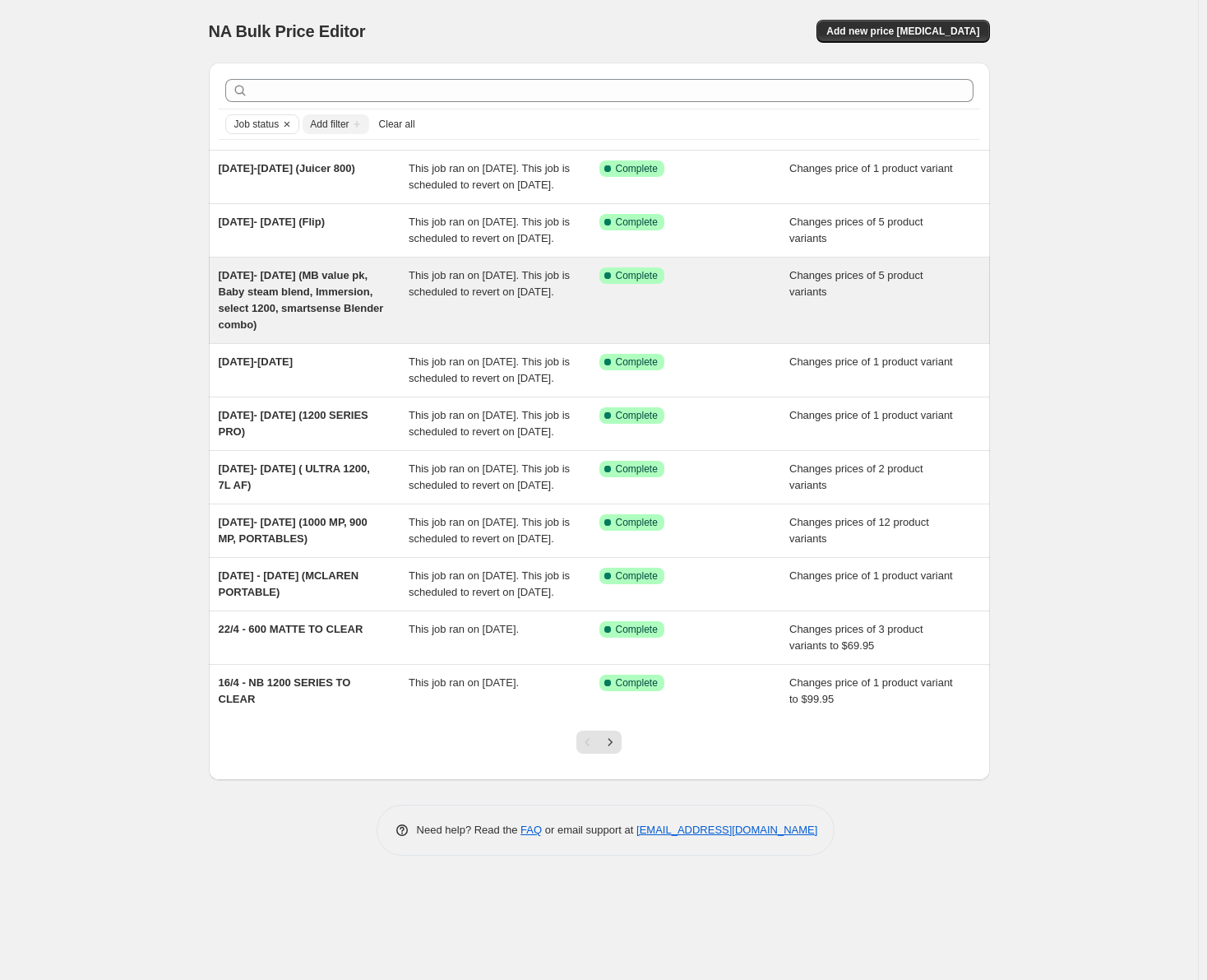
click at [305, 325] on span "[DATE]- [DATE] (MB value pk, Baby steam blend, Immersion, select 1200, smartsen…" at bounding box center [301, 300] width 165 height 62
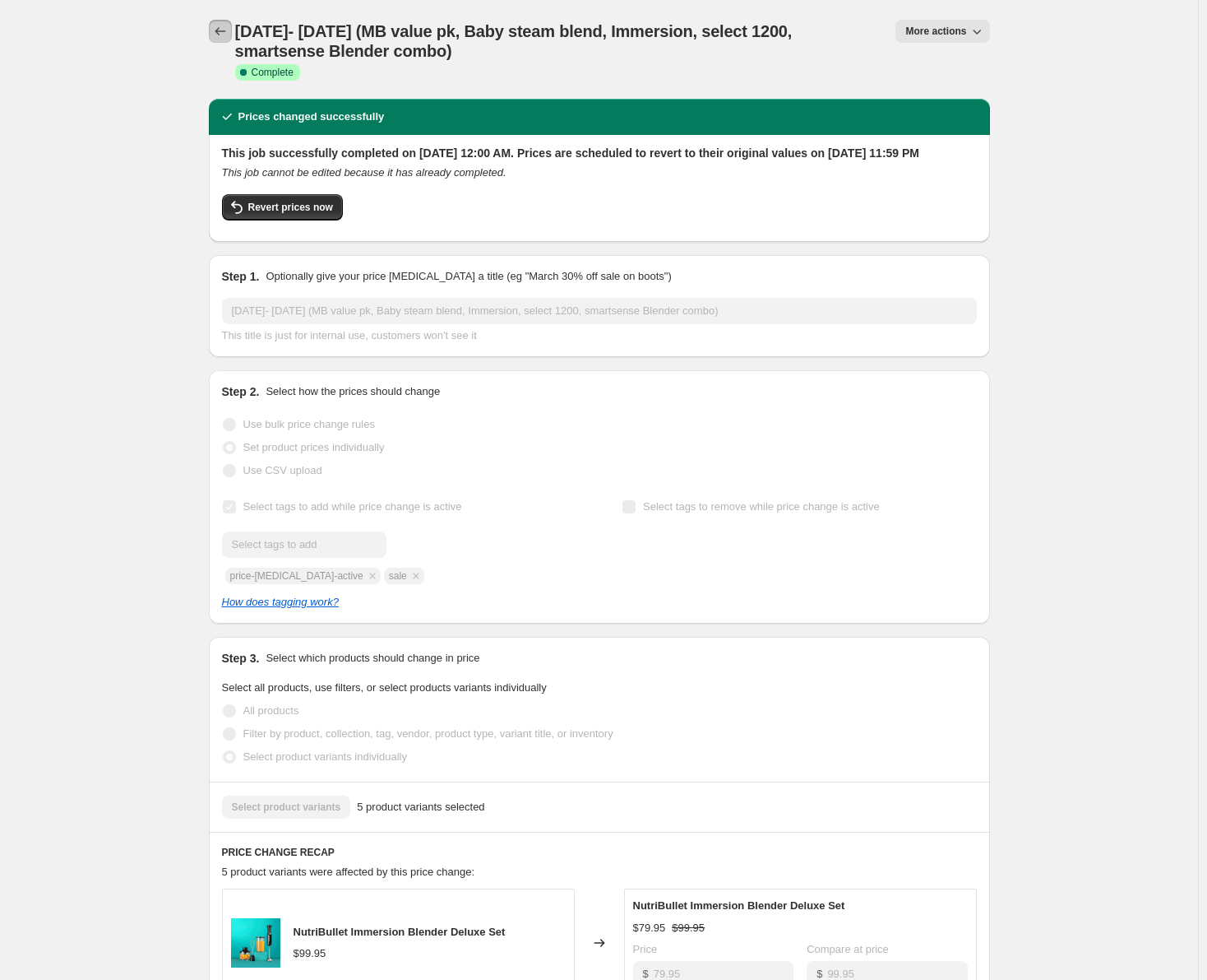
click at [225, 34] on icon "Price change jobs" at bounding box center [220, 31] width 16 height 16
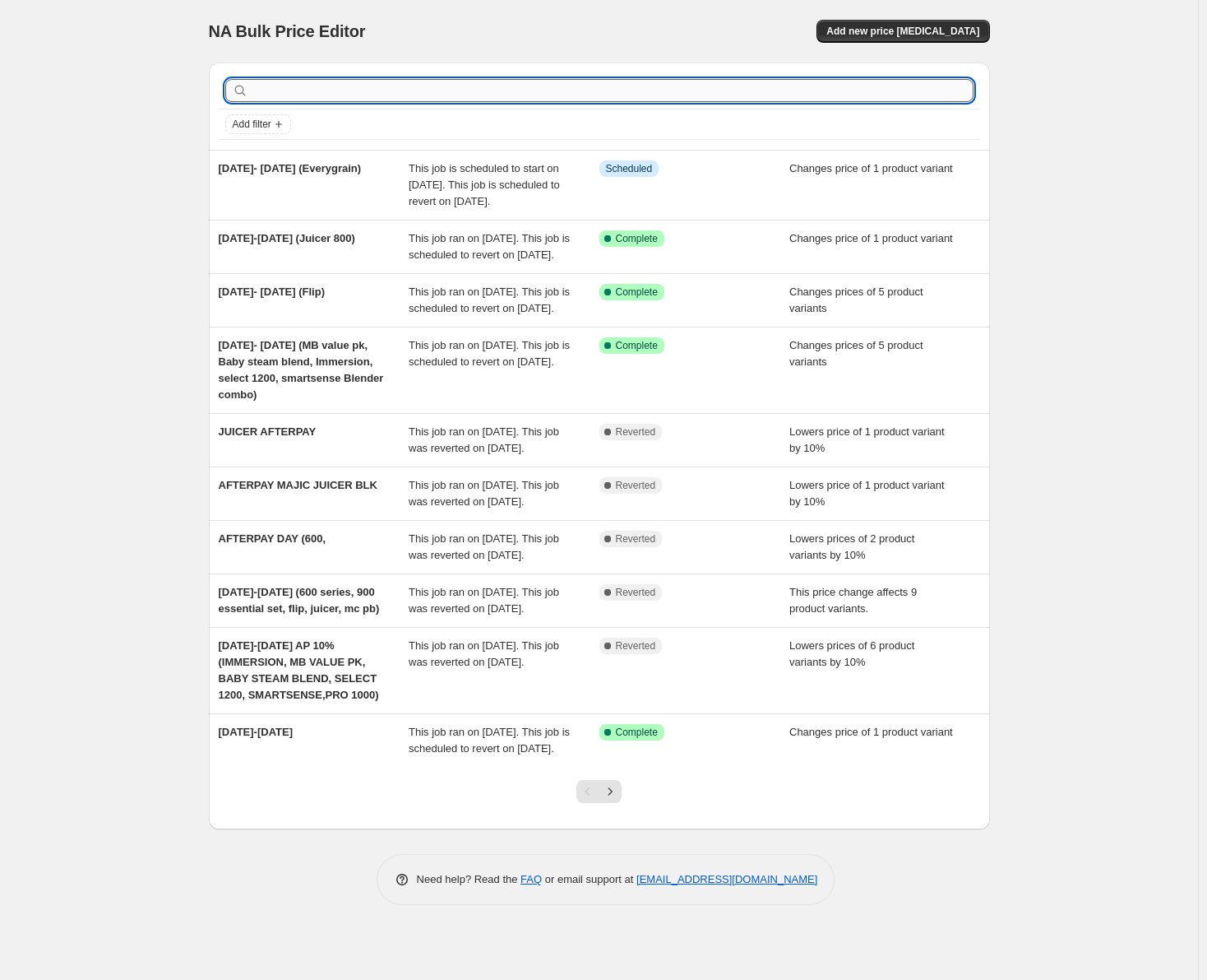
click at [317, 90] on input "text" at bounding box center [613, 90] width 722 height 23
type input "magic"
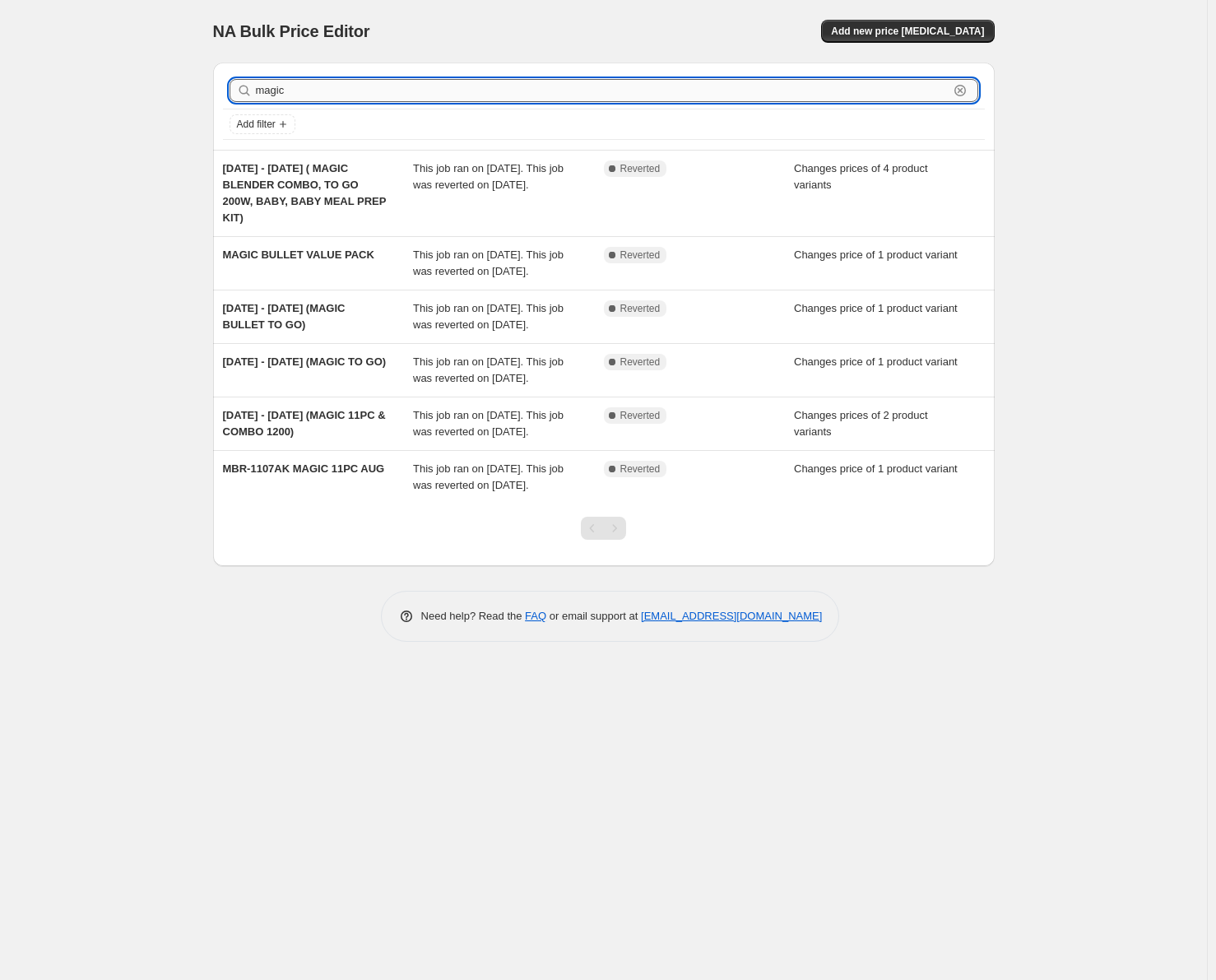
drag, startPoint x: 307, startPoint y: 90, endPoint x: 262, endPoint y: 89, distance: 45.0
click at [262, 89] on input "magic" at bounding box center [602, 90] width 693 height 23
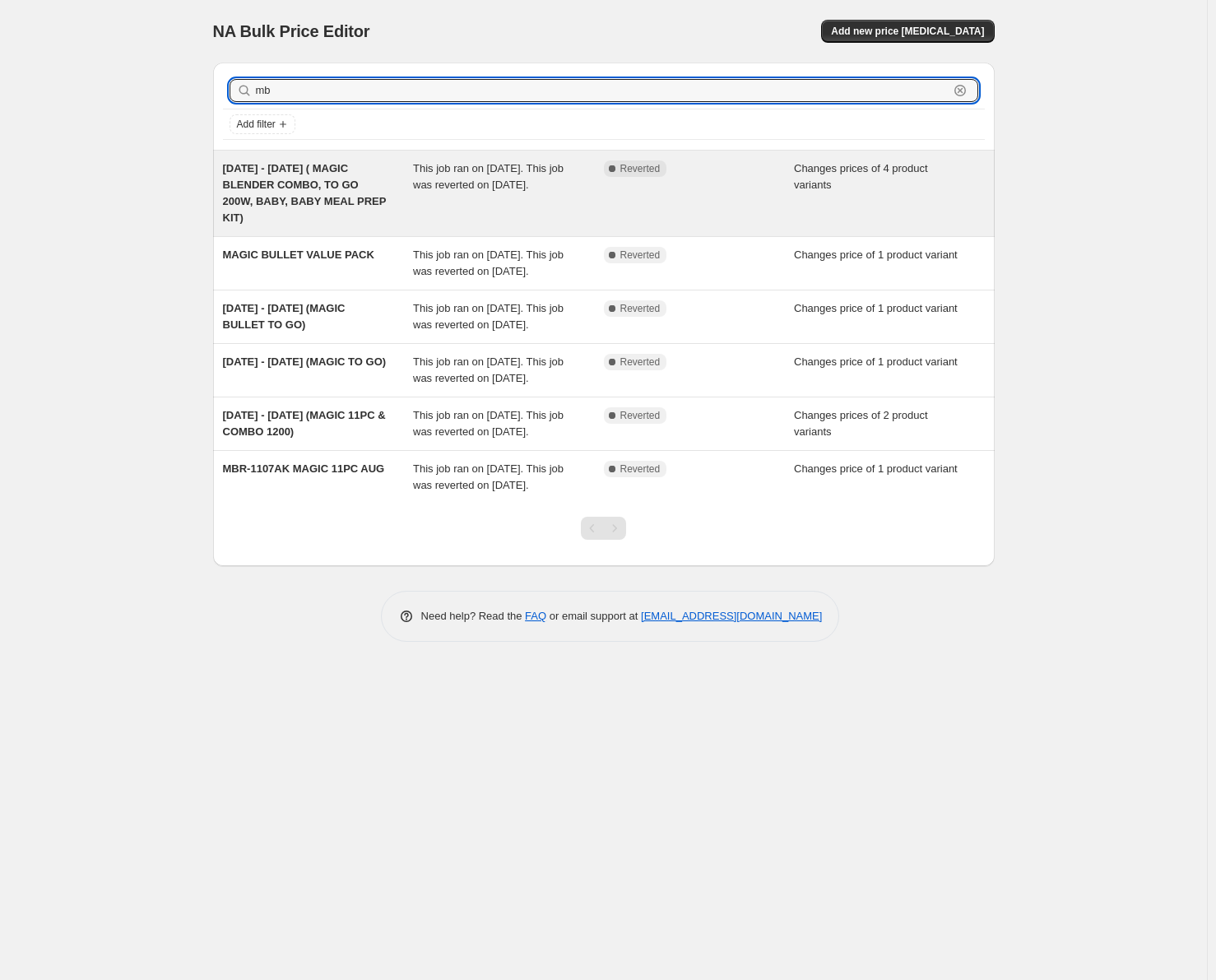
type input "mb"
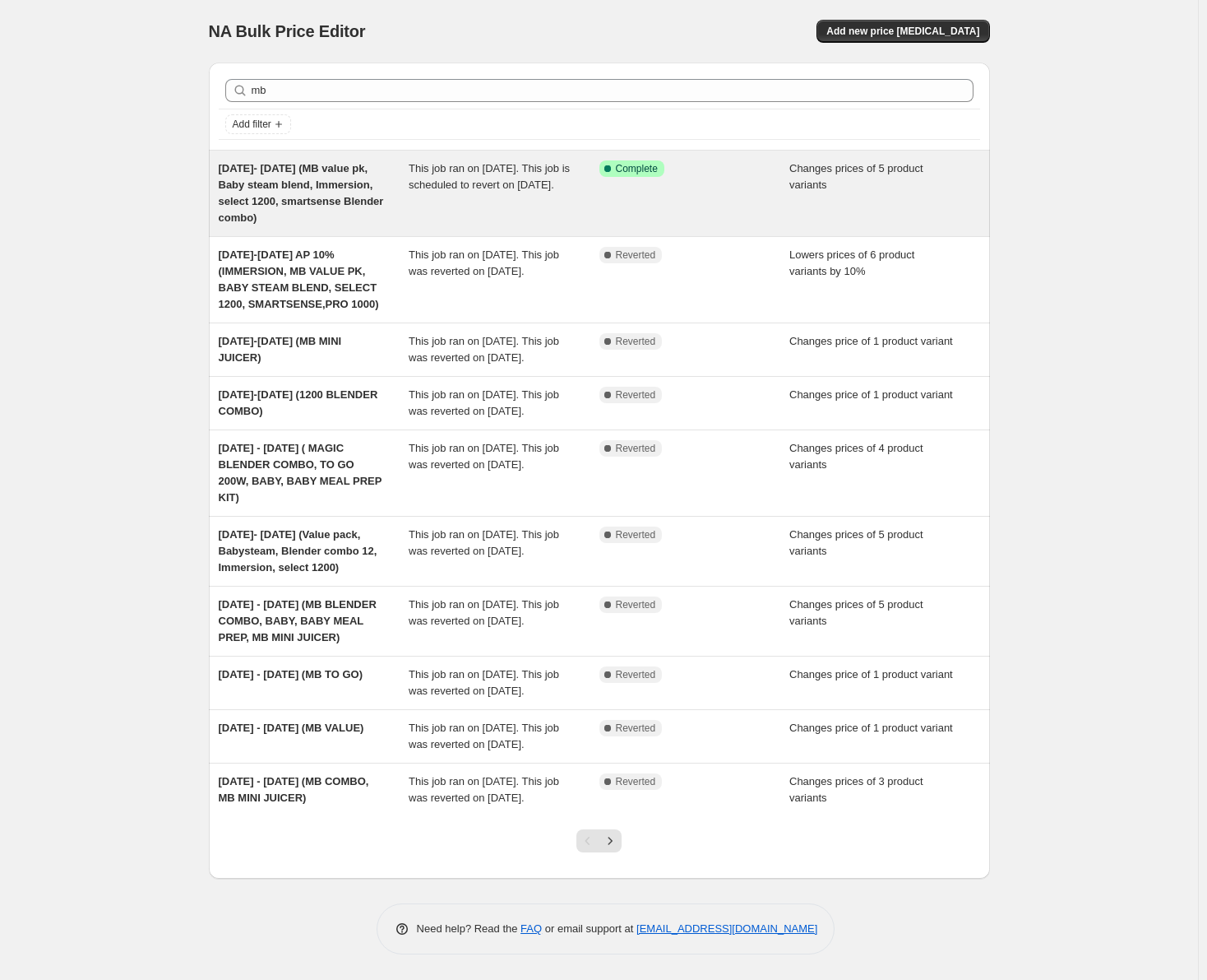
click at [345, 211] on div "[DATE]- [DATE] (MB value pk, Baby steam blend, Immersion, select 1200, smartsen…" at bounding box center [314, 193] width 191 height 65
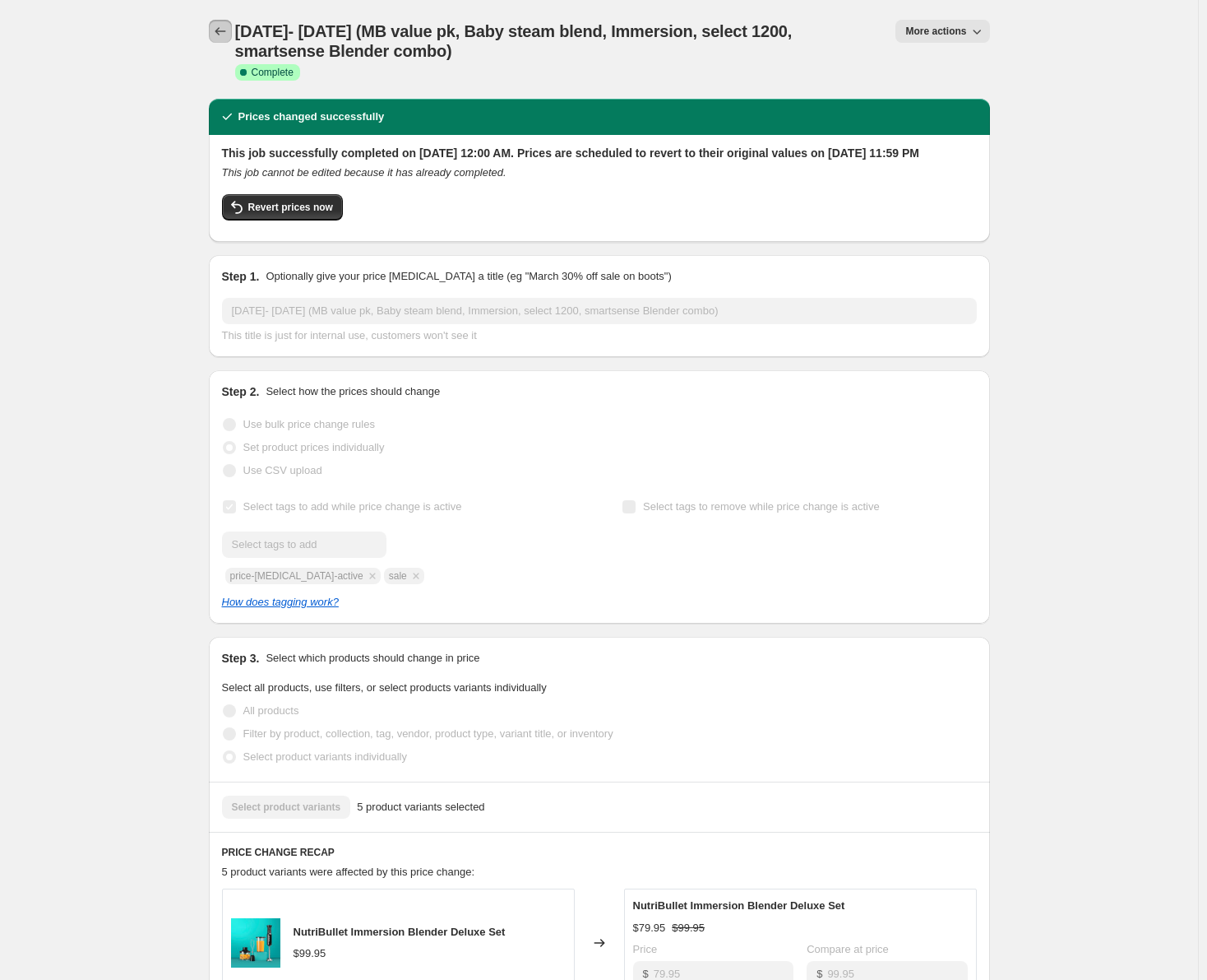
click at [225, 26] on icon "Price change jobs" at bounding box center [220, 31] width 16 height 16
